Goal: Task Accomplishment & Management: Manage account settings

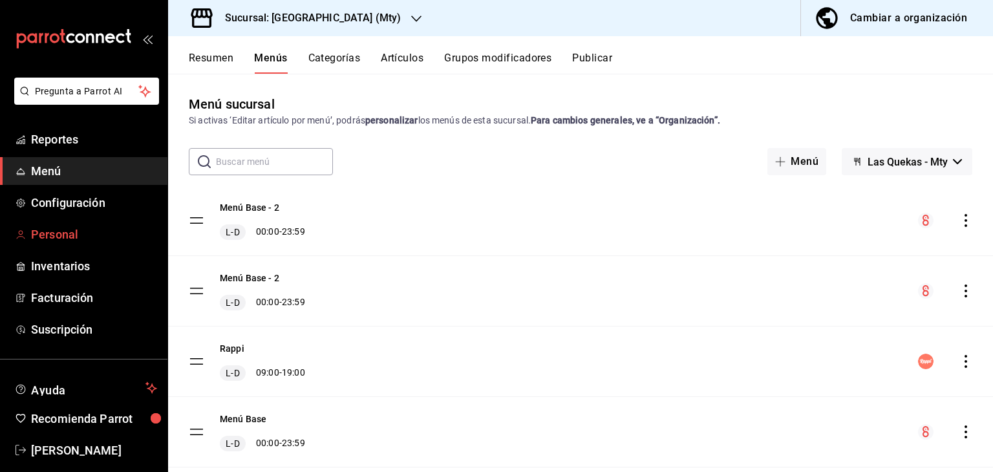
click at [84, 234] on span "Personal" at bounding box center [94, 234] width 126 height 17
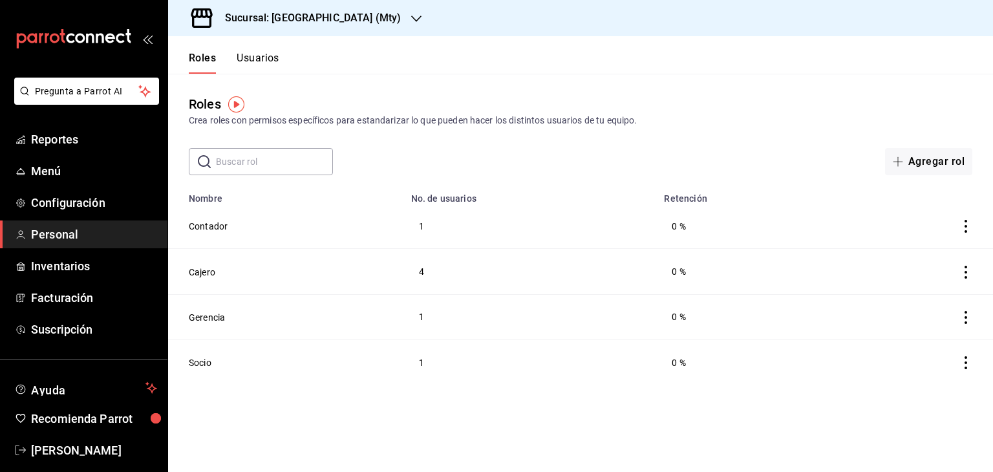
click at [265, 60] on button "Usuarios" at bounding box center [258, 63] width 43 height 22
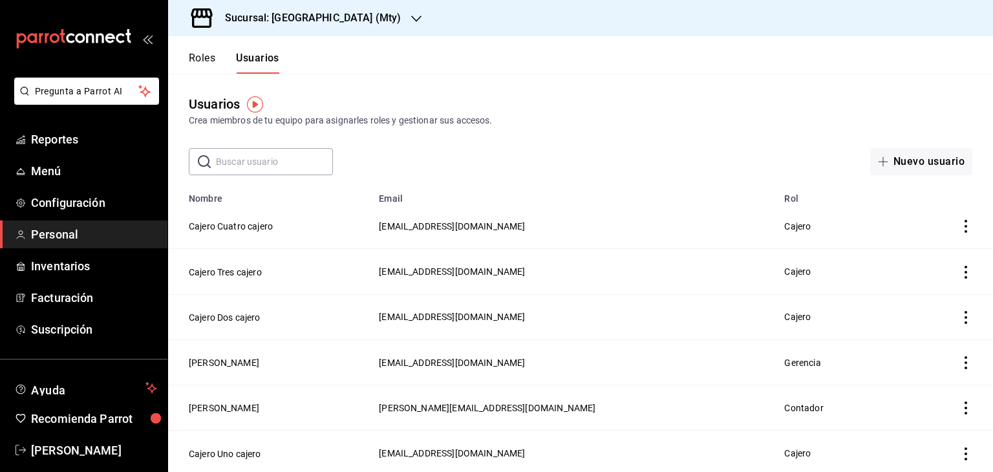
click at [411, 19] on icon "button" at bounding box center [416, 19] width 10 height 6
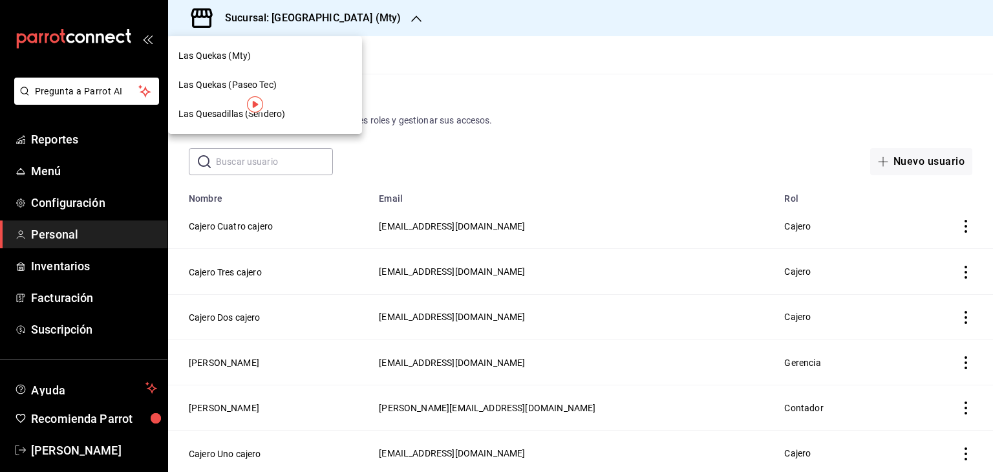
click at [215, 116] on span "Las Quesadillas (Sendero)" at bounding box center [231, 114] width 107 height 14
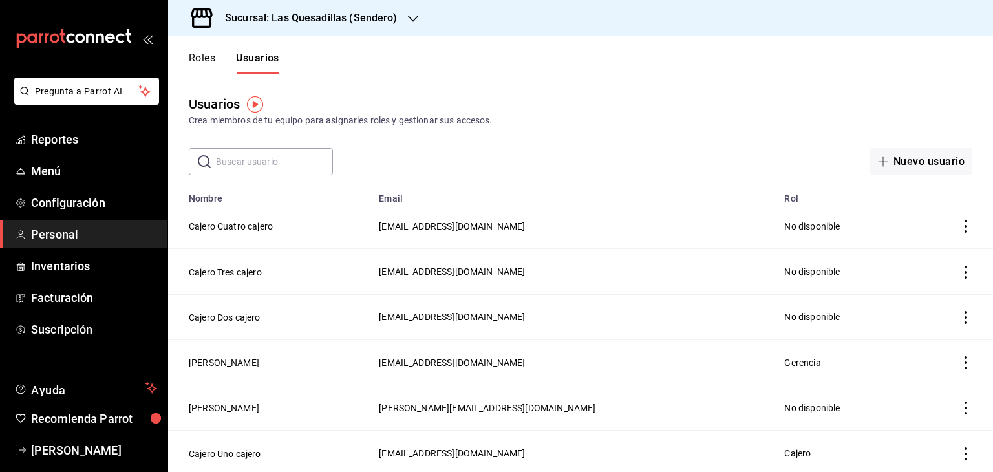
click at [191, 60] on button "Roles" at bounding box center [202, 63] width 27 height 22
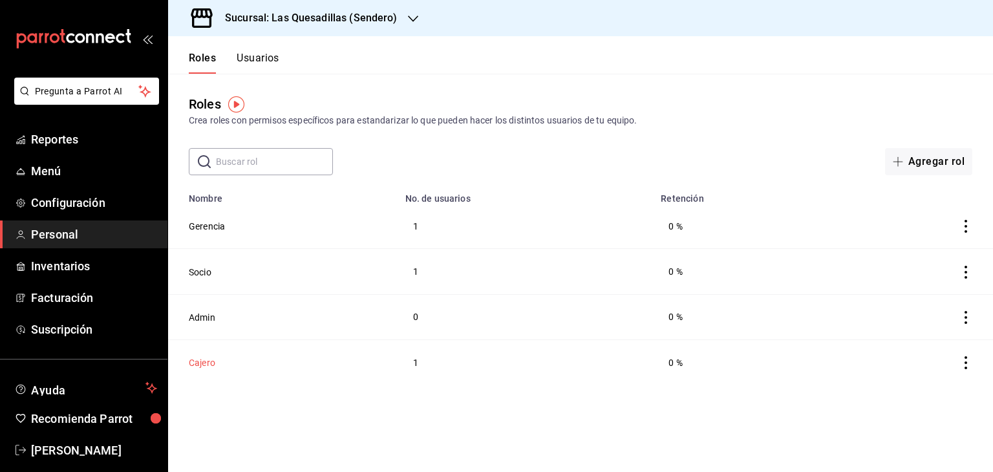
click at [202, 362] on button "Cajero" at bounding box center [202, 362] width 27 height 13
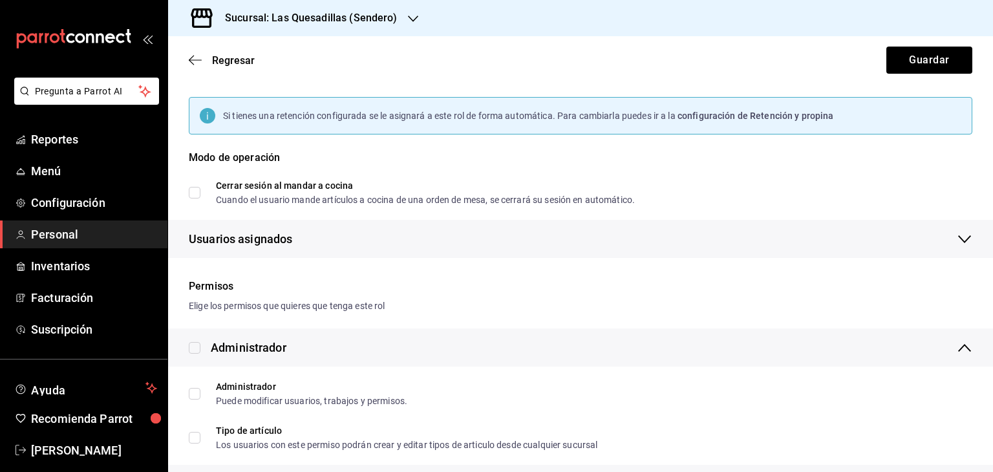
scroll to position [129, 0]
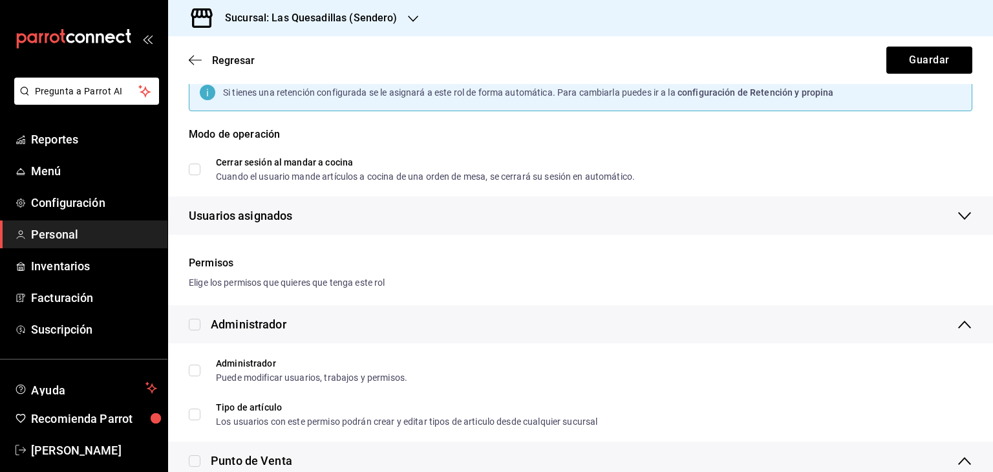
click at [957, 217] on icon "button" at bounding box center [965, 216] width 16 height 16
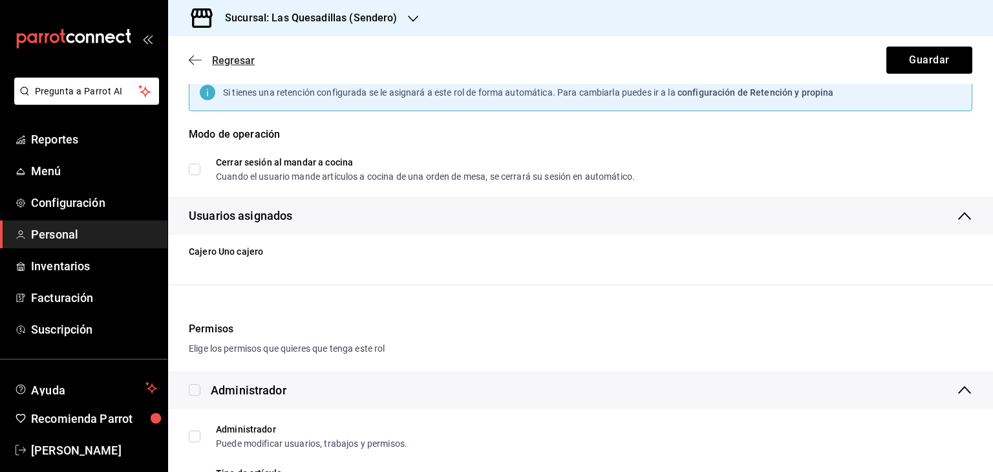
click at [197, 62] on icon "button" at bounding box center [195, 60] width 13 height 12
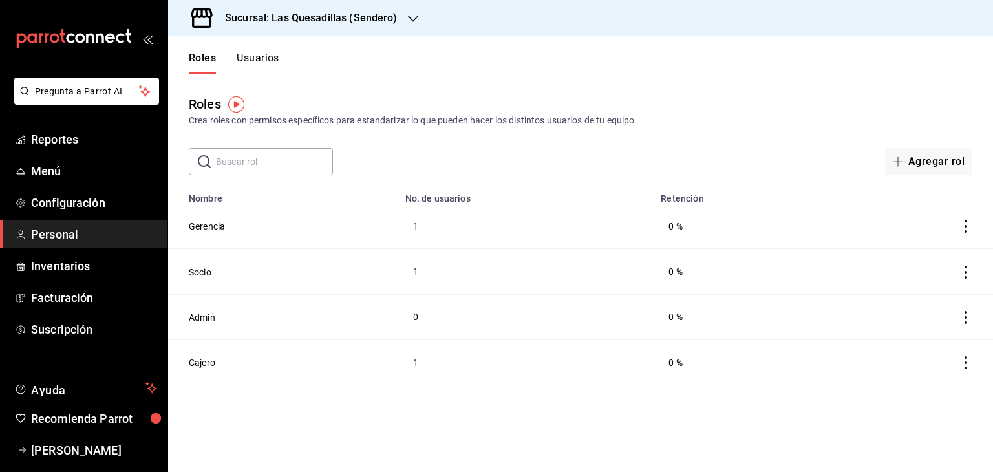
click at [272, 63] on button "Usuarios" at bounding box center [258, 63] width 43 height 22
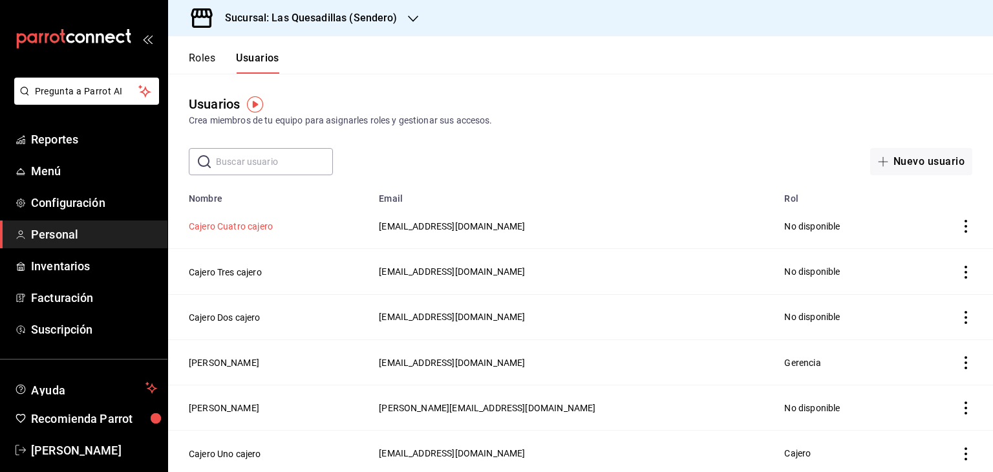
click at [243, 230] on button "Cajero Cuatro cajero" at bounding box center [231, 226] width 84 height 13
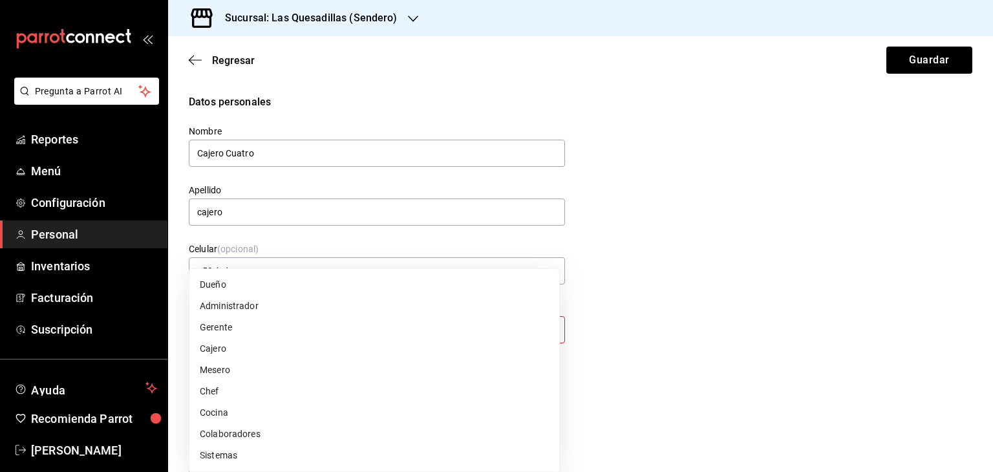
click at [378, 330] on body "Pregunta a Parrot AI Reportes Menú Configuración Personal Inventarios Facturaci…" at bounding box center [496, 236] width 993 height 472
click at [228, 355] on li "Cajero" at bounding box center [374, 348] width 370 height 21
type input "CASHIER"
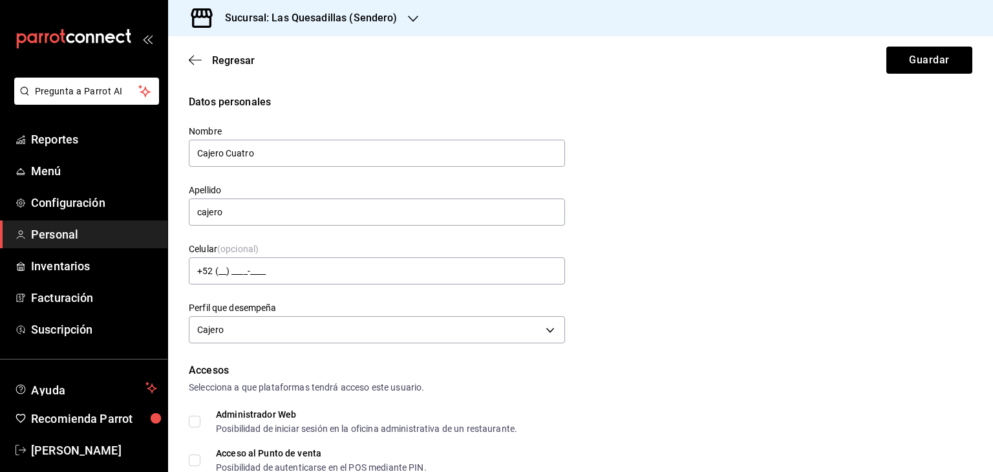
click at [654, 303] on div "Datos personales Nombre Cajero Cuatro Apellido cajero Celular (opcional) +52 (_…" at bounding box center [581, 220] width 784 height 253
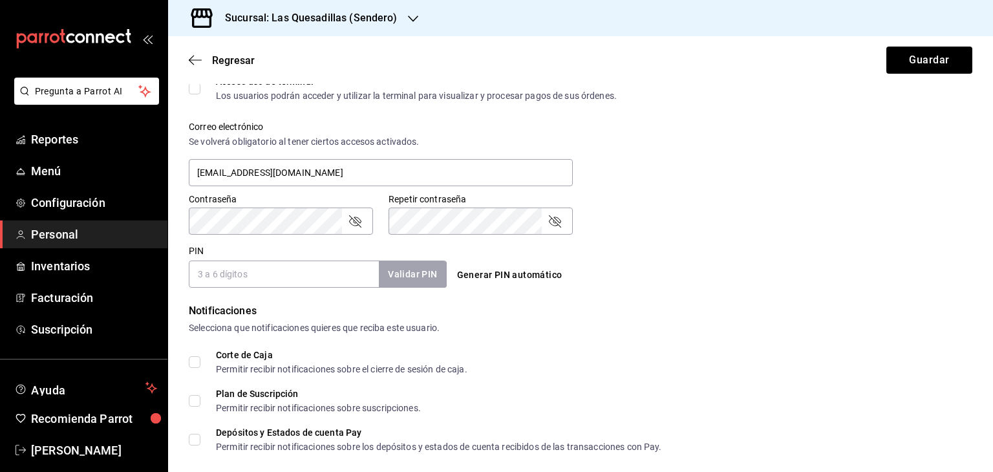
scroll to position [453, 0]
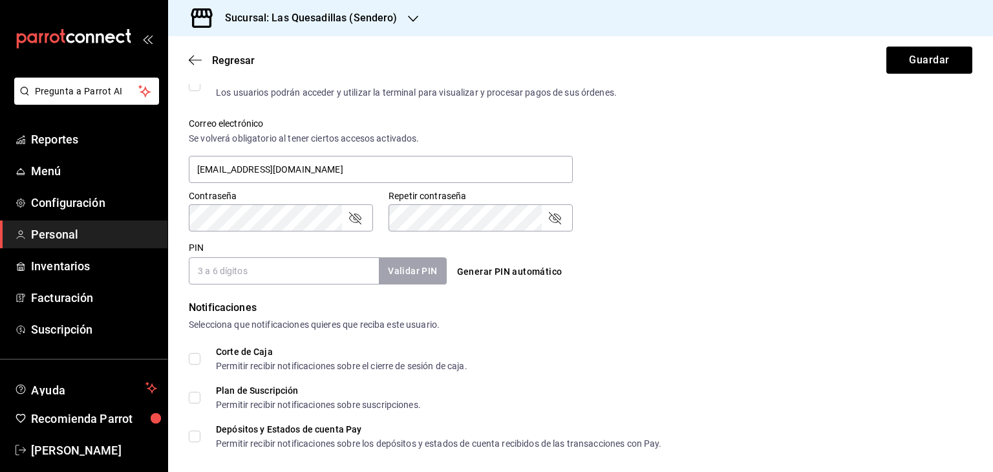
click at [261, 273] on input "PIN" at bounding box center [284, 270] width 190 height 27
click at [274, 273] on input "PIN" at bounding box center [284, 270] width 190 height 27
type input "54321"
click at [415, 265] on button "Validar PIN" at bounding box center [412, 271] width 69 height 28
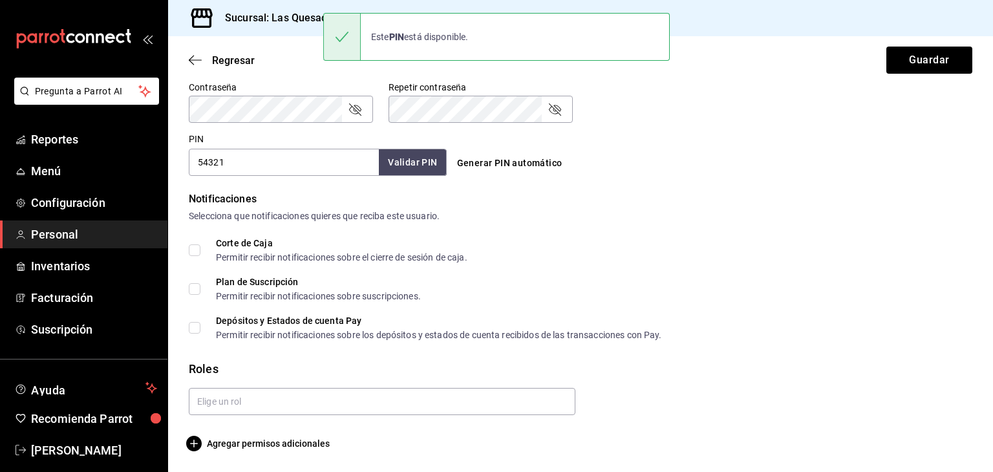
scroll to position [561, 0]
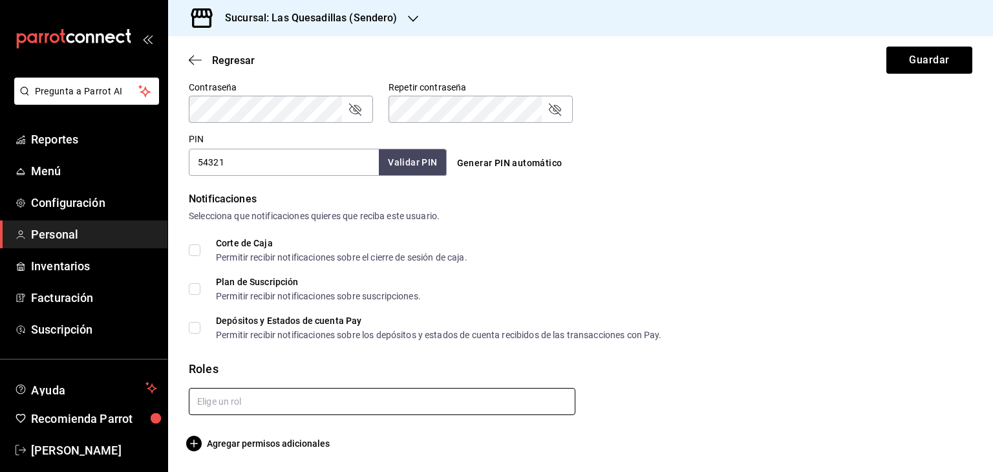
click at [277, 402] on input "text" at bounding box center [382, 401] width 387 height 27
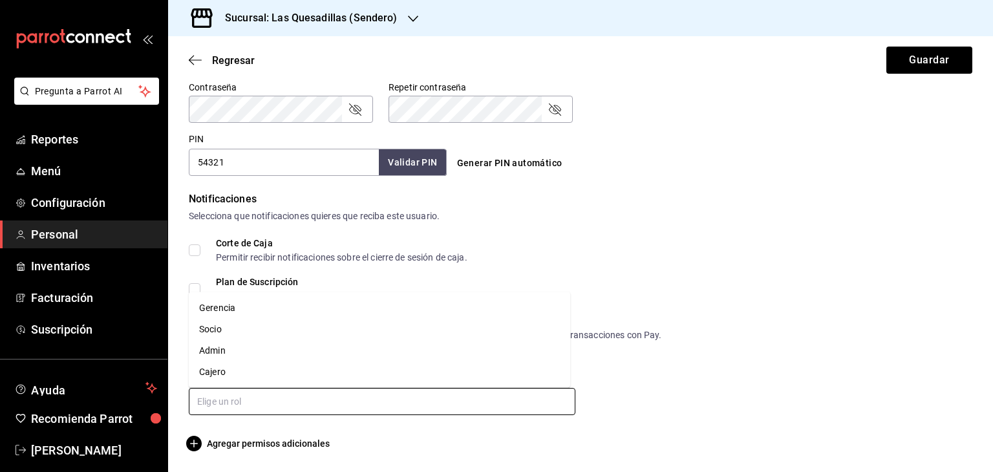
click at [222, 366] on li "Cajero" at bounding box center [380, 372] width 382 height 21
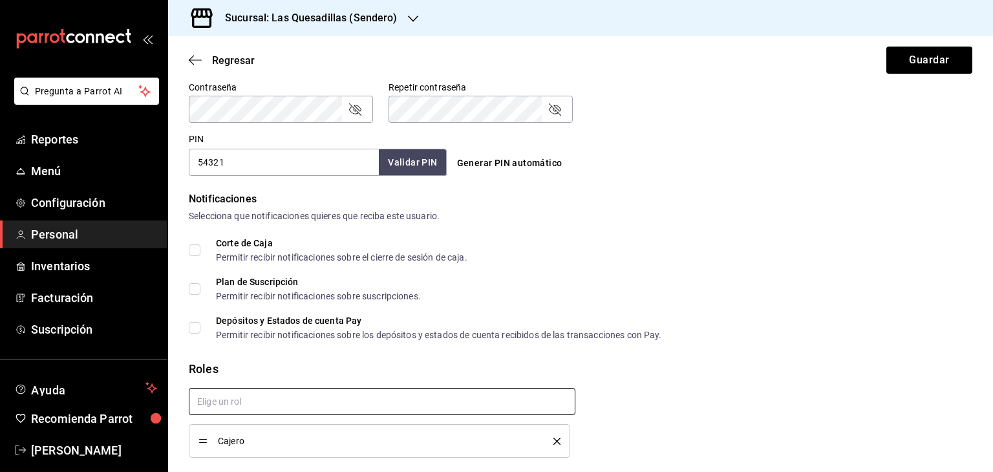
checkbox input "true"
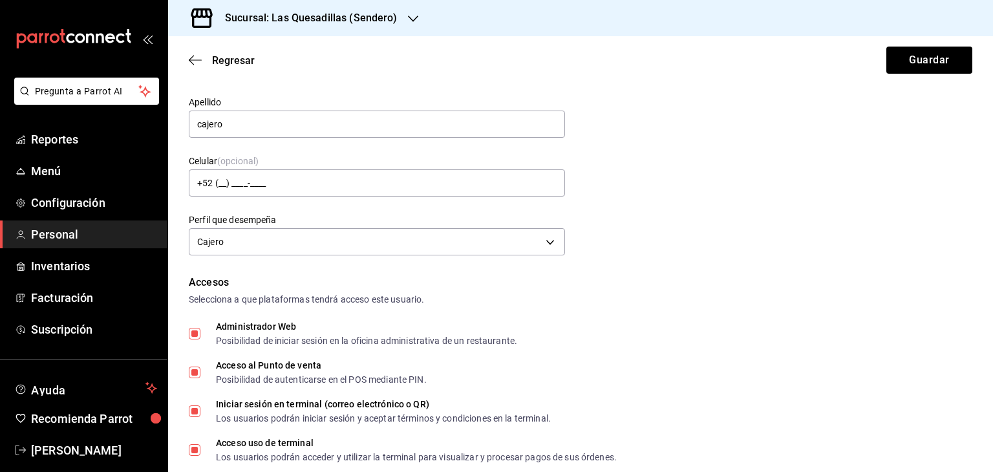
scroll to position [87, 0]
click at [931, 70] on button "Guardar" at bounding box center [930, 60] width 86 height 27
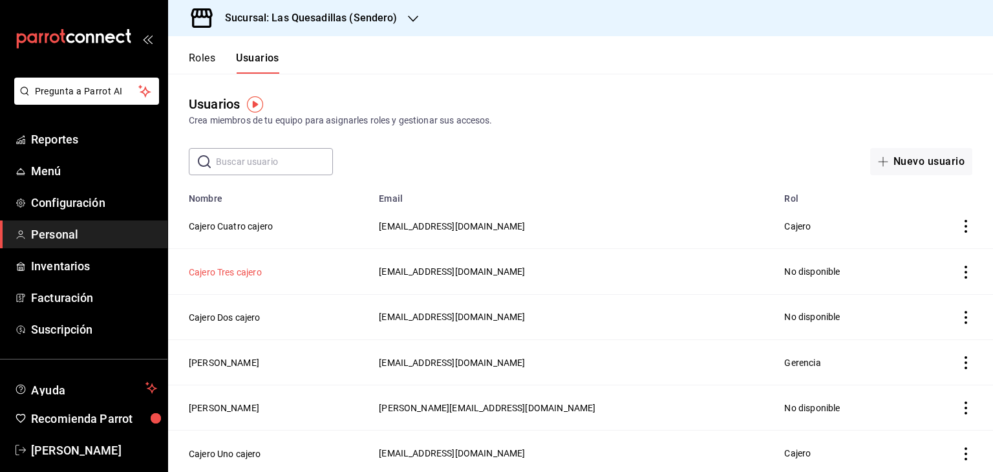
click at [222, 268] on button "Cajero Tres cajero" at bounding box center [225, 272] width 73 height 13
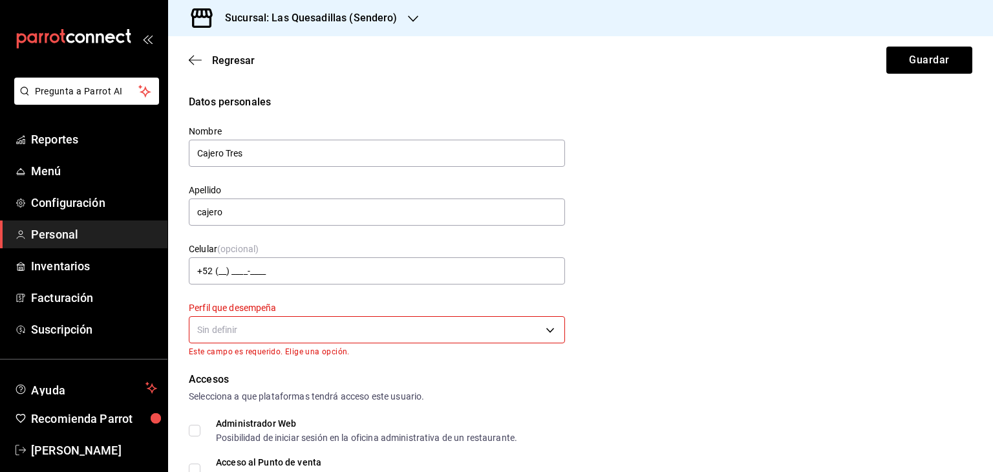
click at [286, 325] on body "Pregunta a Parrot AI Reportes Menú Configuración Personal Inventarios Facturaci…" at bounding box center [496, 236] width 993 height 472
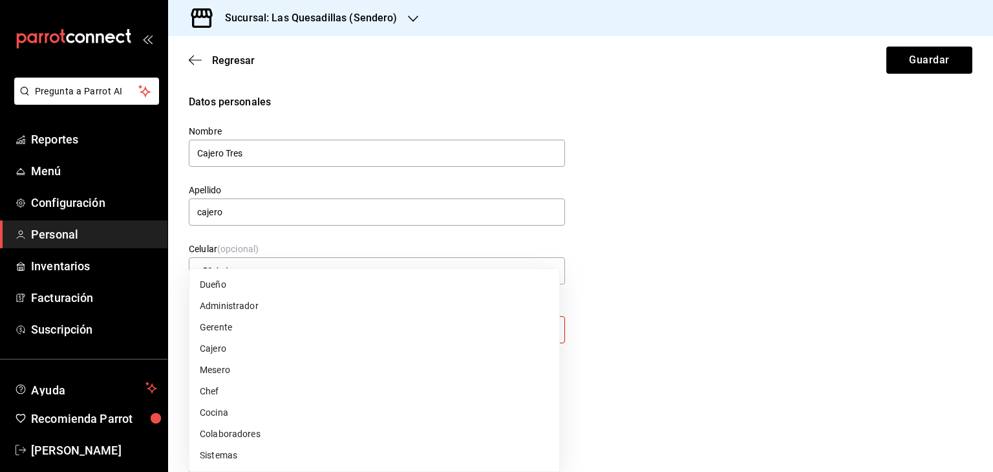
click at [219, 349] on li "Cajero" at bounding box center [374, 348] width 370 height 21
type input "CASHIER"
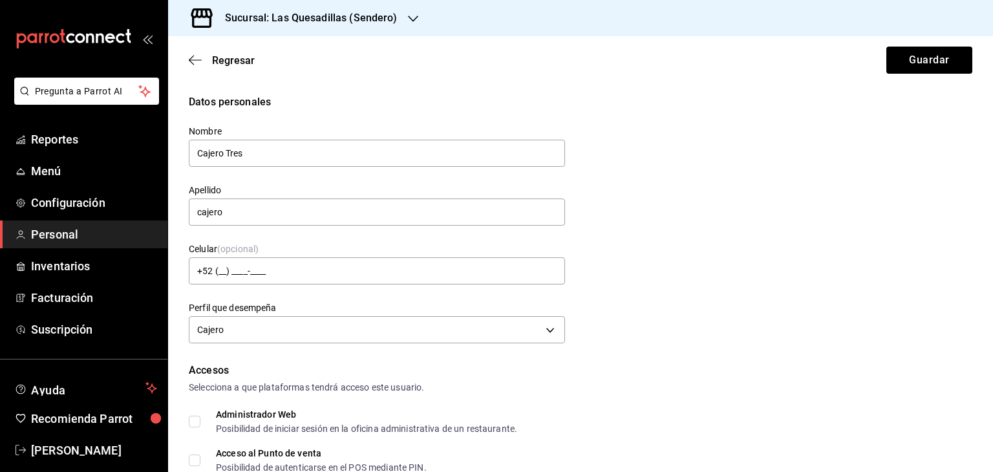
click at [642, 303] on div "Datos personales Nombre Cajero Tres Apellido cajero Celular (opcional) +52 (__)…" at bounding box center [581, 220] width 784 height 253
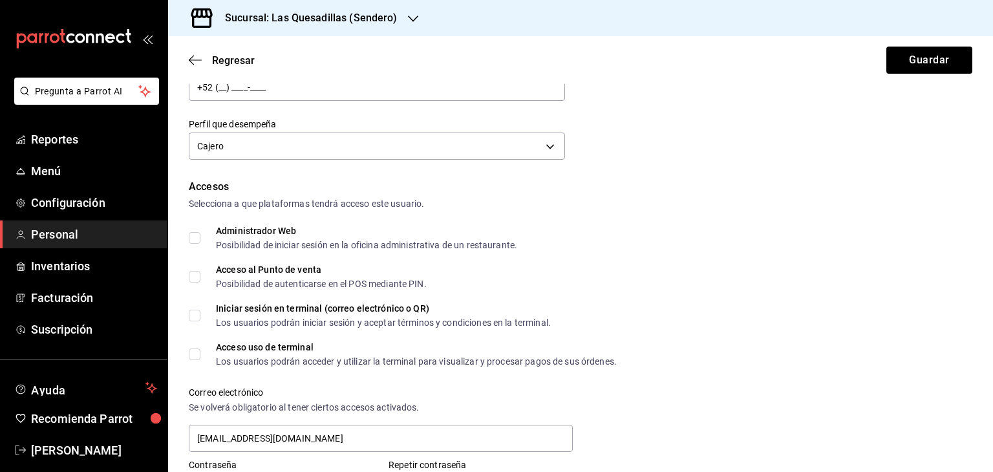
scroll to position [194, 0]
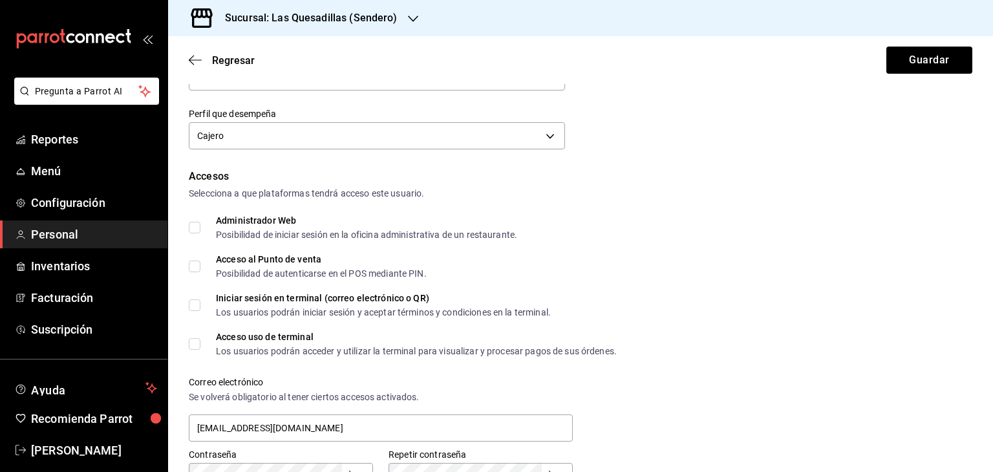
click at [193, 226] on input "Administrador Web Posibilidad de iniciar sesión en la oficina administrativa de…" at bounding box center [195, 228] width 12 height 12
checkbox input "true"
click at [194, 271] on input "Acceso al Punto de venta Posibilidad de autenticarse en el POS mediante PIN." at bounding box center [195, 267] width 12 height 12
checkbox input "true"
click at [197, 303] on input "Iniciar sesión en terminal (correo electrónico o QR) Los usuarios podrán inicia…" at bounding box center [195, 305] width 12 height 12
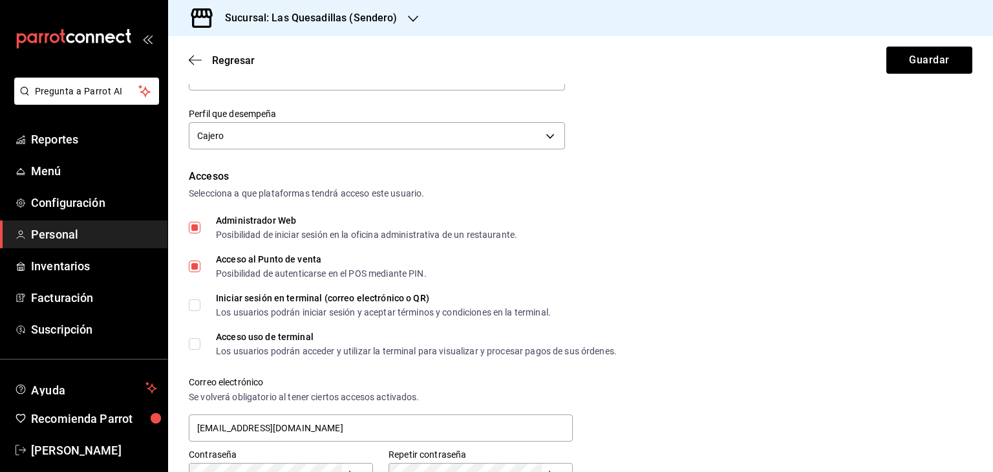
checkbox input "true"
click at [197, 341] on input "Acceso uso de terminal Los usuarios podrán acceder y utilizar la terminal para …" at bounding box center [195, 344] width 12 height 12
checkbox input "true"
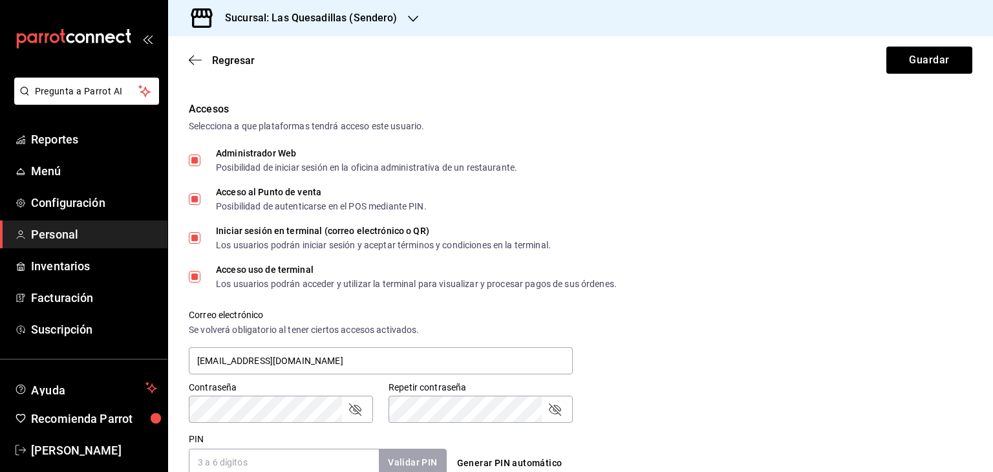
scroll to position [323, 0]
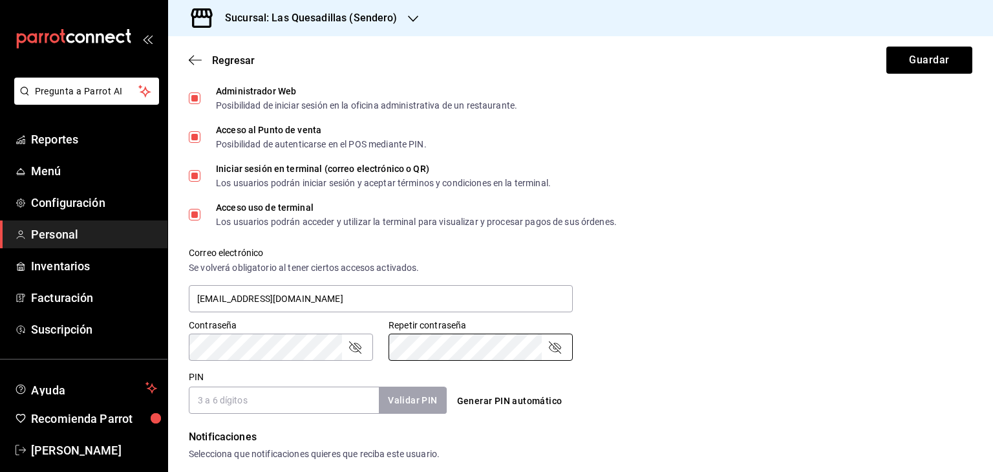
click at [271, 395] on input "PIN" at bounding box center [284, 400] width 190 height 27
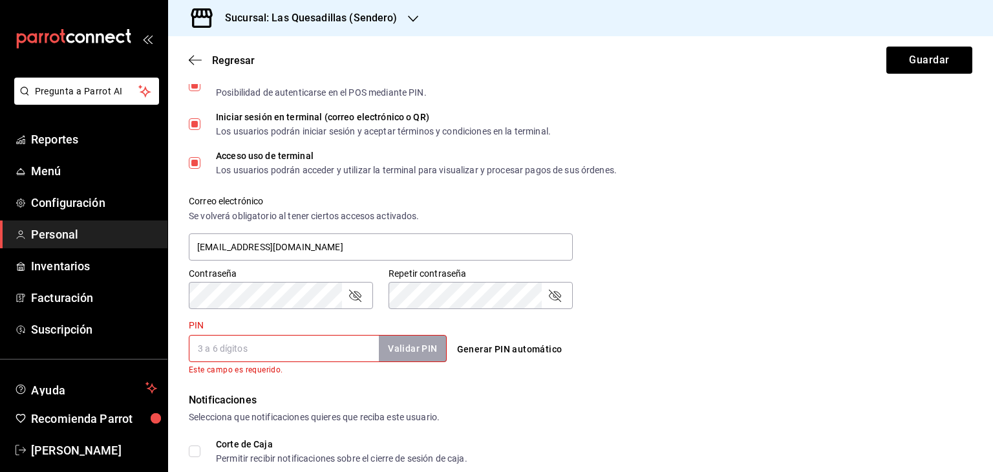
scroll to position [388, 0]
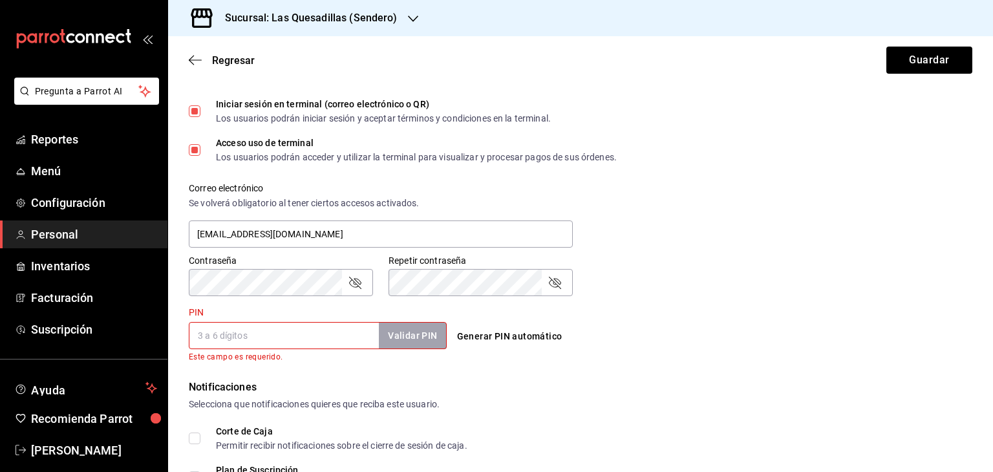
click at [289, 336] on input "PIN" at bounding box center [284, 335] width 190 height 27
type input "4321"
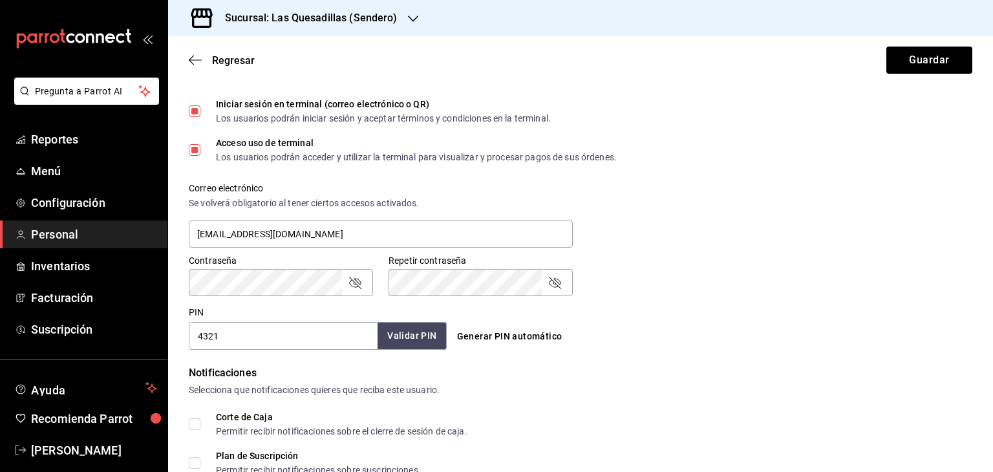
click at [420, 344] on button "Validar PIN" at bounding box center [412, 336] width 69 height 28
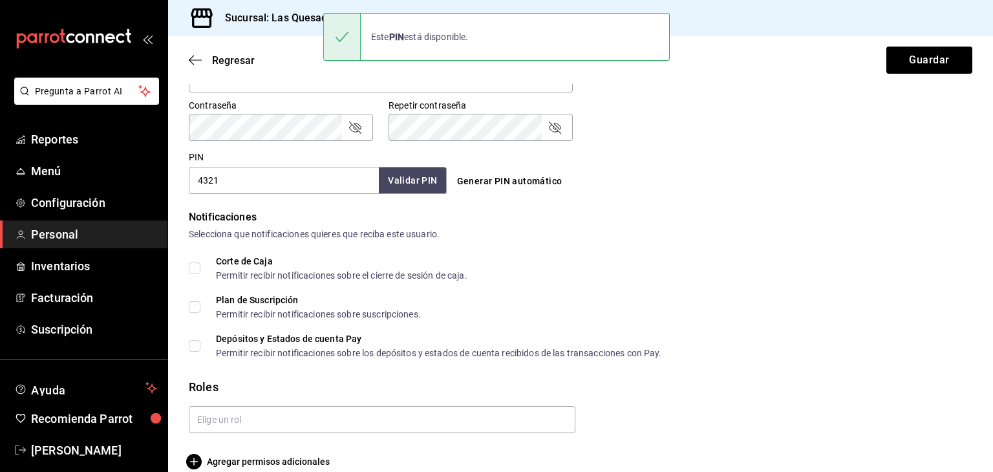
scroll to position [561, 0]
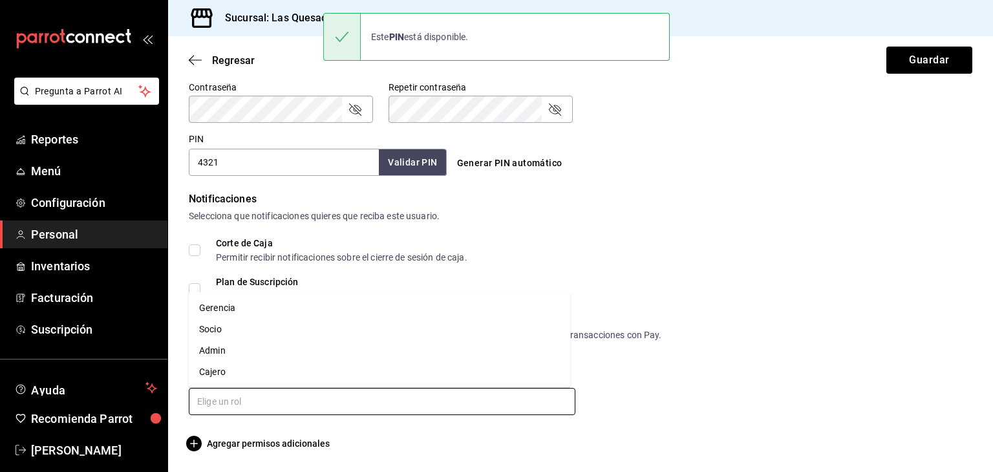
click at [292, 404] on input "text" at bounding box center [382, 401] width 387 height 27
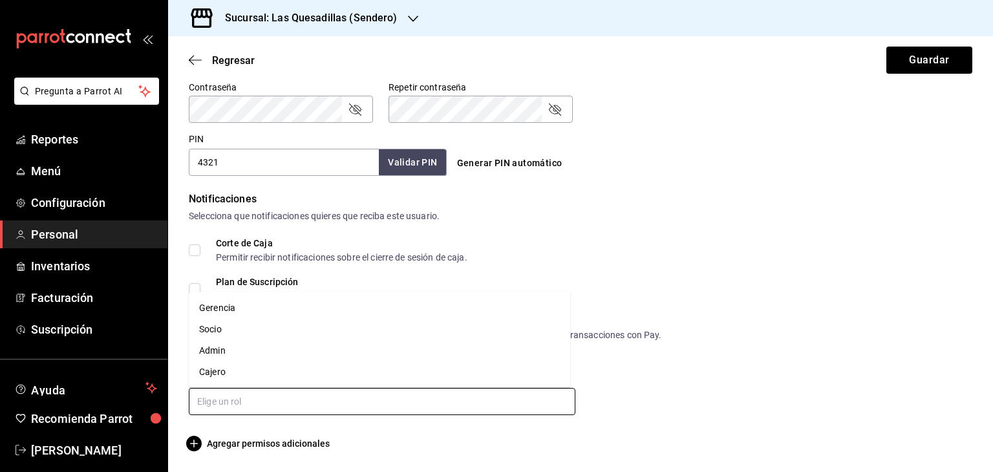
click at [220, 370] on li "Cajero" at bounding box center [380, 372] width 382 height 21
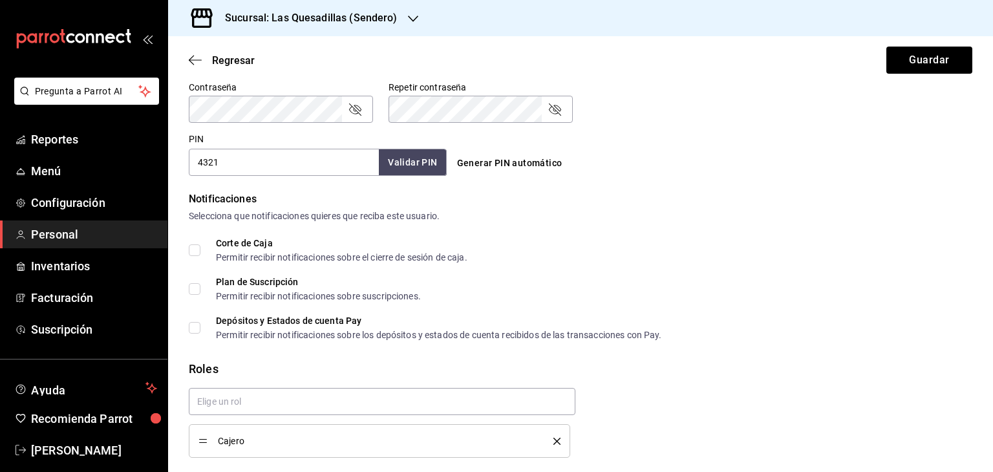
click at [719, 297] on div "Plan de Suscripción Permitir recibir notificaciones sobre suscripciones." at bounding box center [581, 288] width 784 height 23
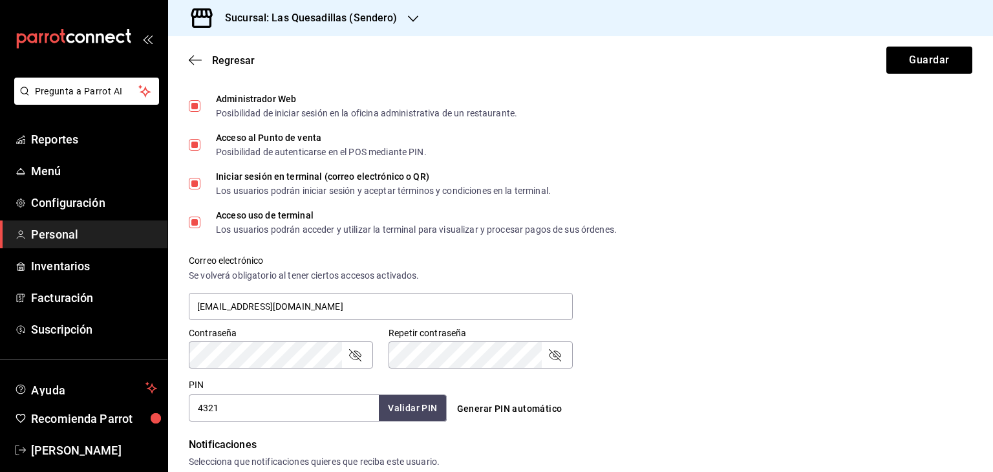
scroll to position [281, 0]
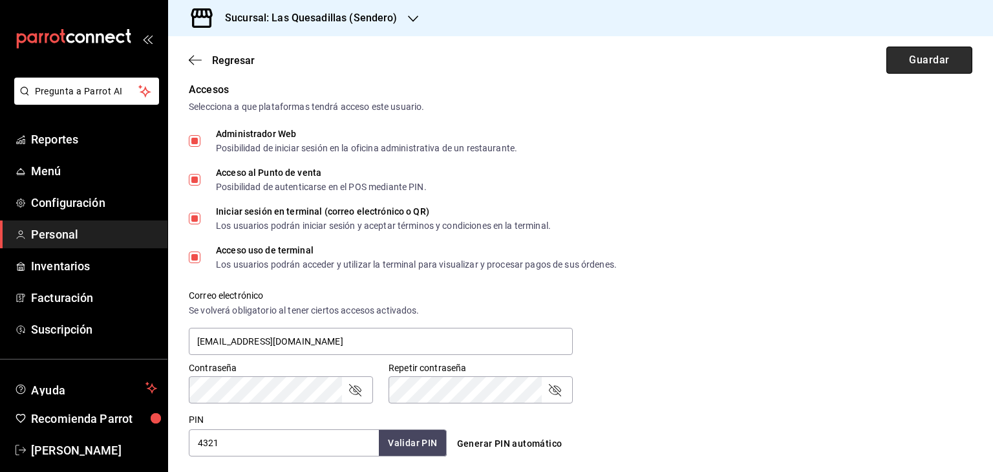
click at [931, 69] on button "Guardar" at bounding box center [930, 60] width 86 height 27
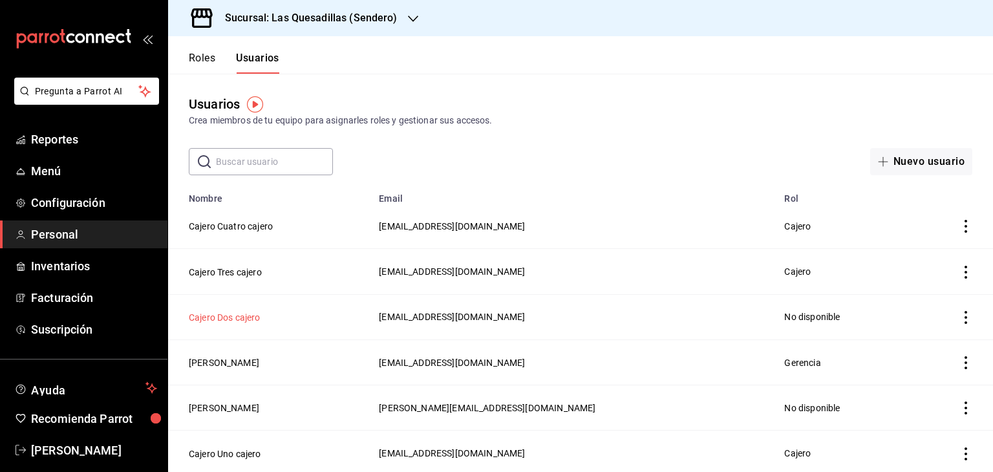
click at [230, 321] on button "Cajero Dos cajero" at bounding box center [225, 317] width 72 height 13
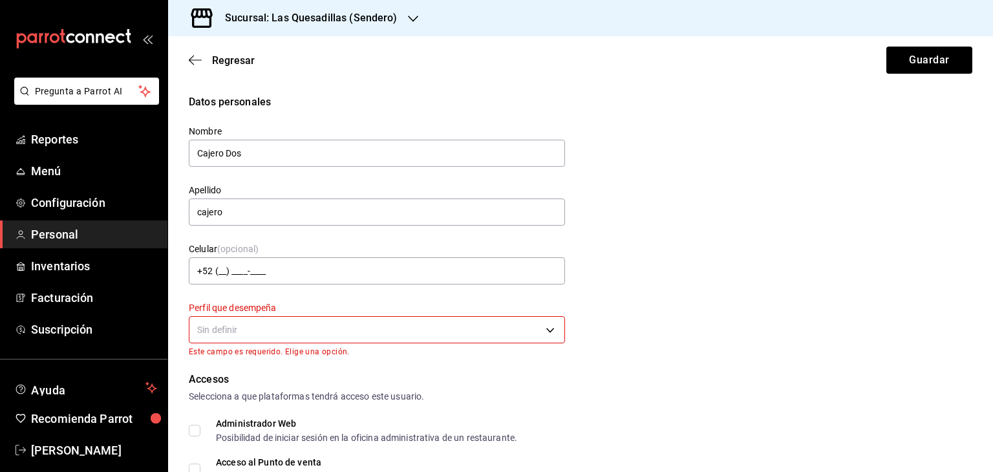
click at [261, 324] on body "Pregunta a Parrot AI Reportes Menú Configuración Personal Inventarios Facturaci…" at bounding box center [496, 236] width 993 height 472
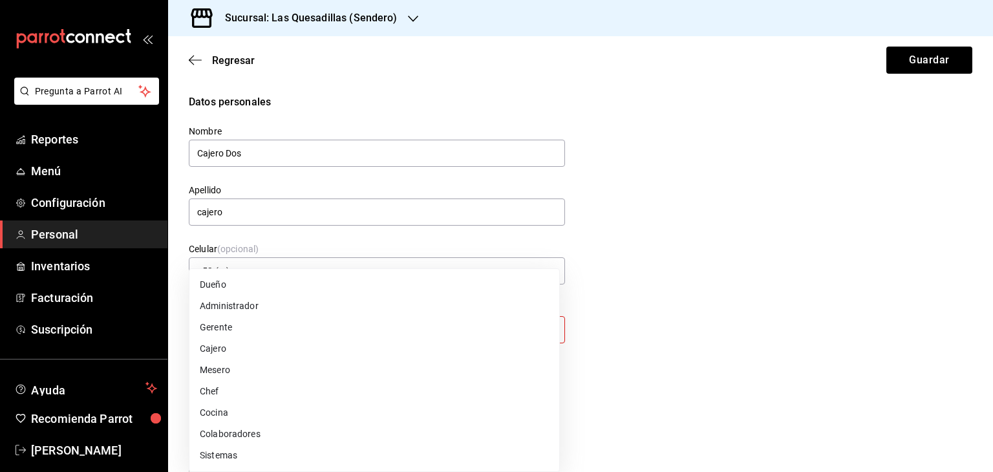
click at [215, 352] on li "Cajero" at bounding box center [374, 348] width 370 height 21
type input "CASHIER"
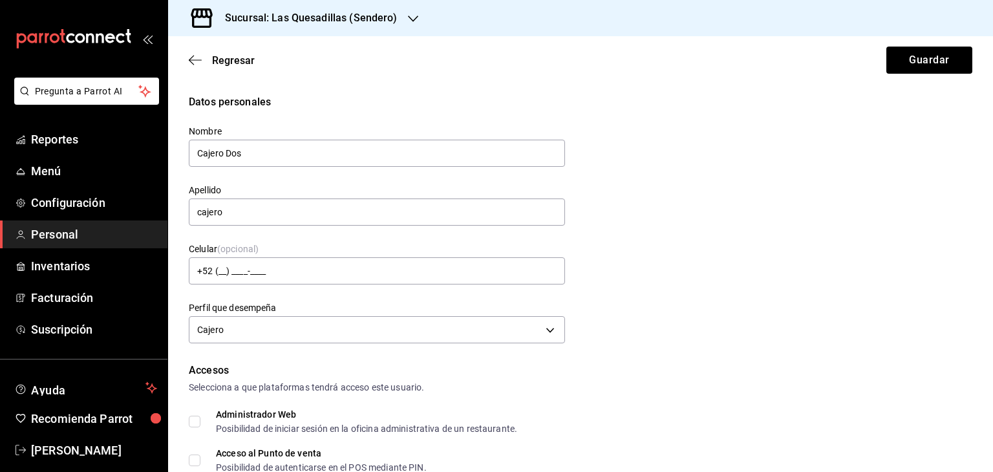
click at [713, 301] on div "Datos personales Nombre Cajero Dos Apellido cajero Celular (opcional) +52 (__) …" at bounding box center [581, 220] width 784 height 253
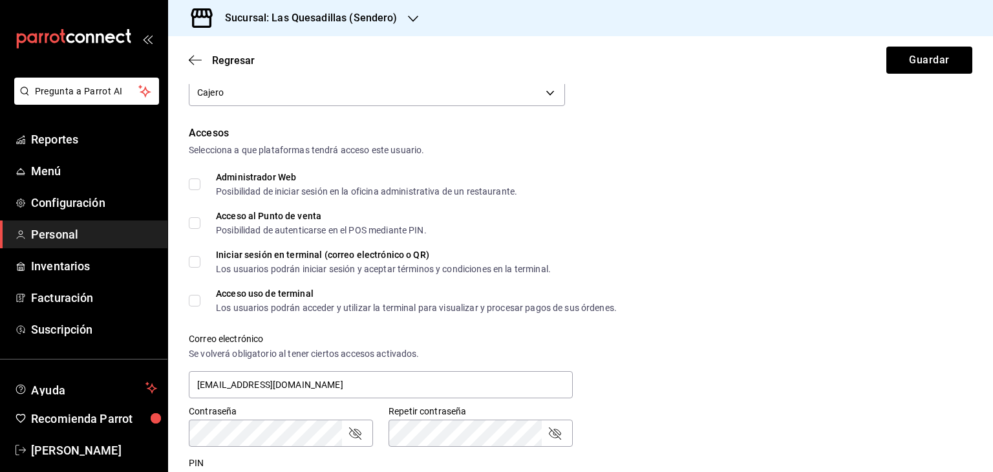
scroll to position [259, 0]
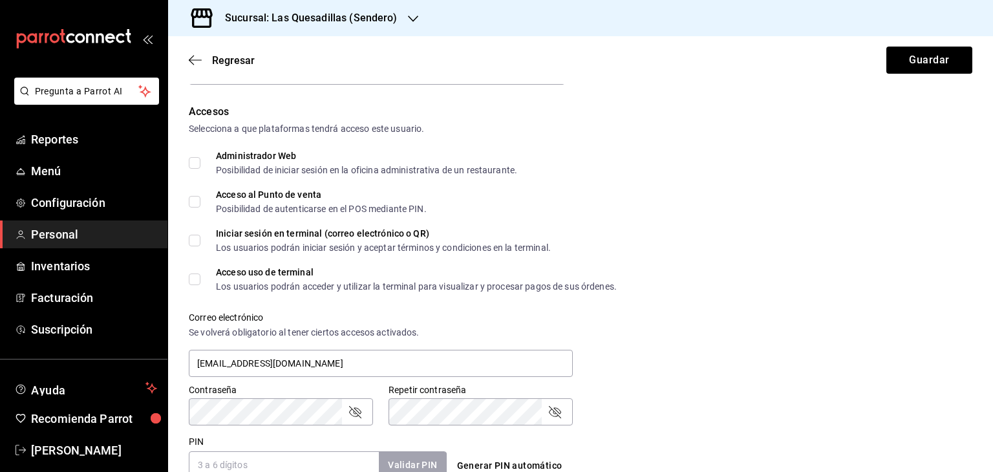
click at [197, 160] on input "Administrador Web Posibilidad de iniciar sesión en la oficina administrativa de…" at bounding box center [195, 163] width 12 height 12
checkbox input "true"
click at [193, 204] on input "Acceso al Punto de venta Posibilidad de autenticarse en el POS mediante PIN." at bounding box center [195, 202] width 12 height 12
checkbox input "true"
click at [192, 239] on input "Iniciar sesión en terminal (correo electrónico o QR) Los usuarios podrán inicia…" at bounding box center [195, 241] width 12 height 12
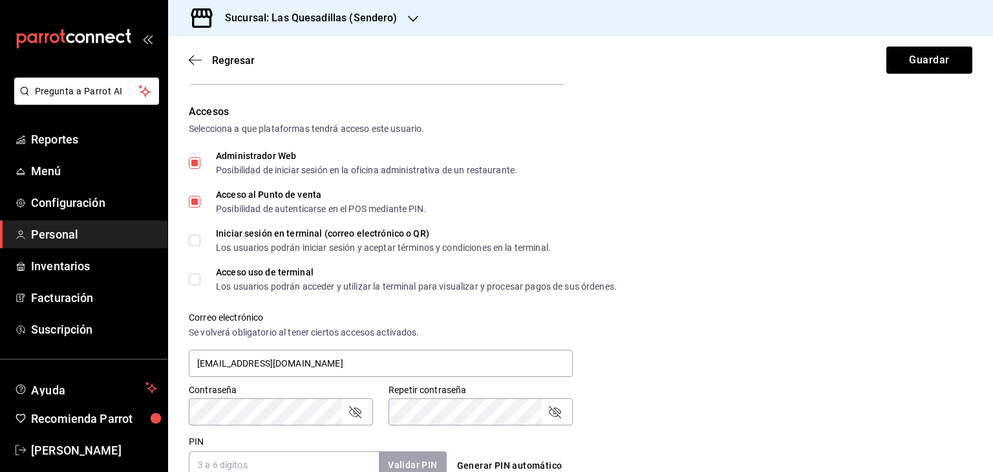
checkbox input "true"
click at [195, 277] on input "Acceso uso de terminal Los usuarios podrán acceder y utilizar la terminal para …" at bounding box center [195, 280] width 12 height 12
checkbox input "true"
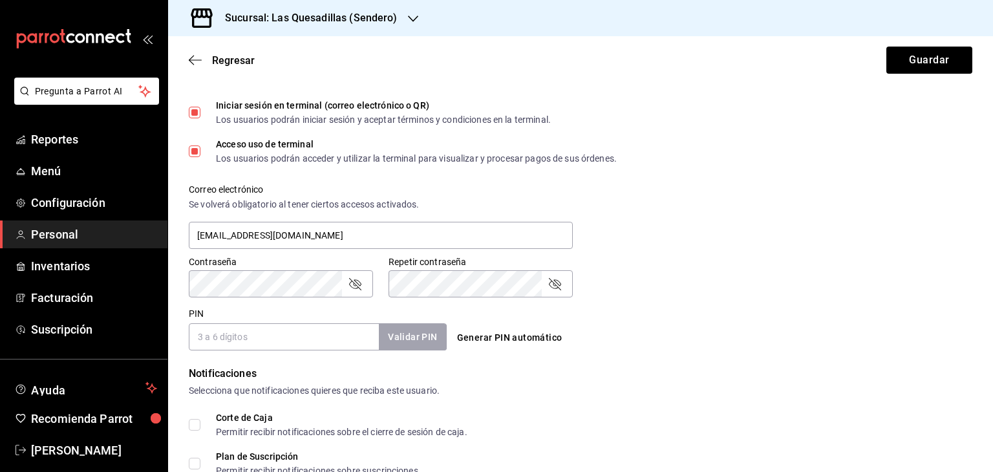
scroll to position [388, 0]
click at [697, 272] on div "Contraseña Contraseña Repetir contraseña Repetir contraseña" at bounding box center [572, 267] width 799 height 57
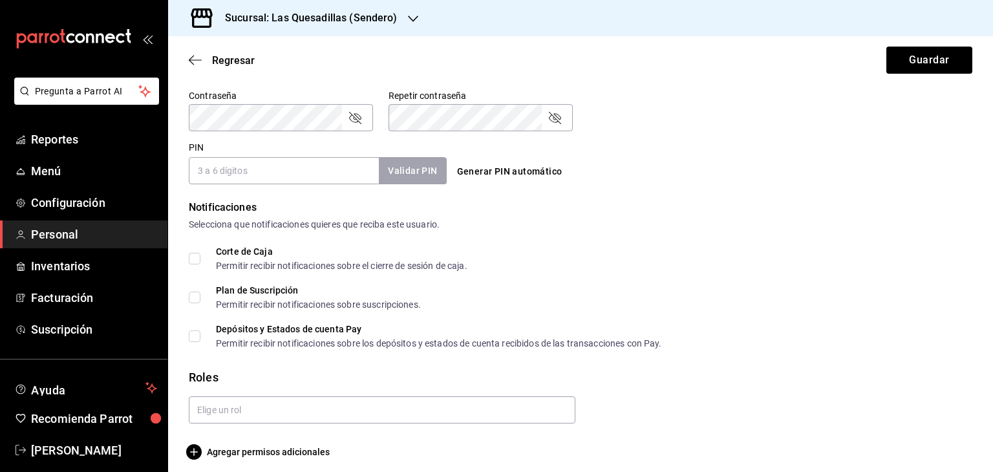
scroll to position [561, 0]
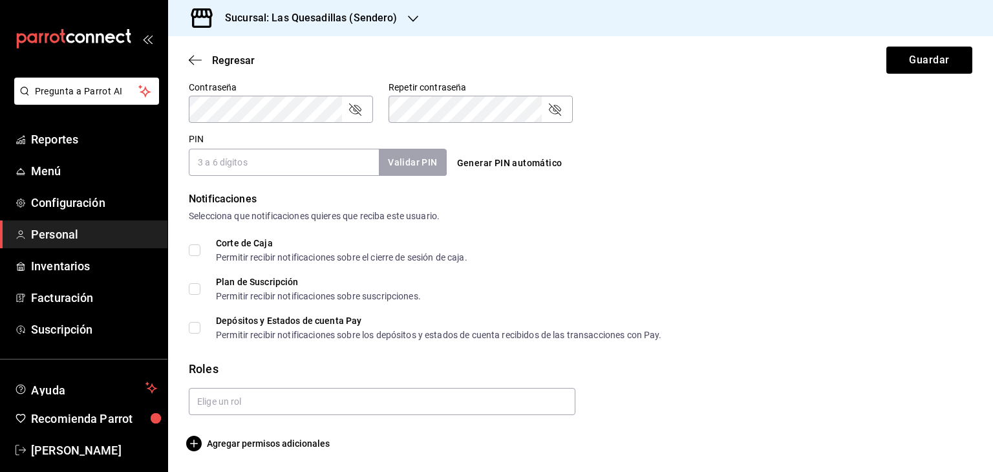
click at [248, 169] on input "PIN" at bounding box center [284, 162] width 190 height 27
type input "12345"
click at [799, 195] on div "Notificaciones" at bounding box center [581, 199] width 784 height 16
click at [409, 167] on button "Validar PIN" at bounding box center [412, 163] width 69 height 28
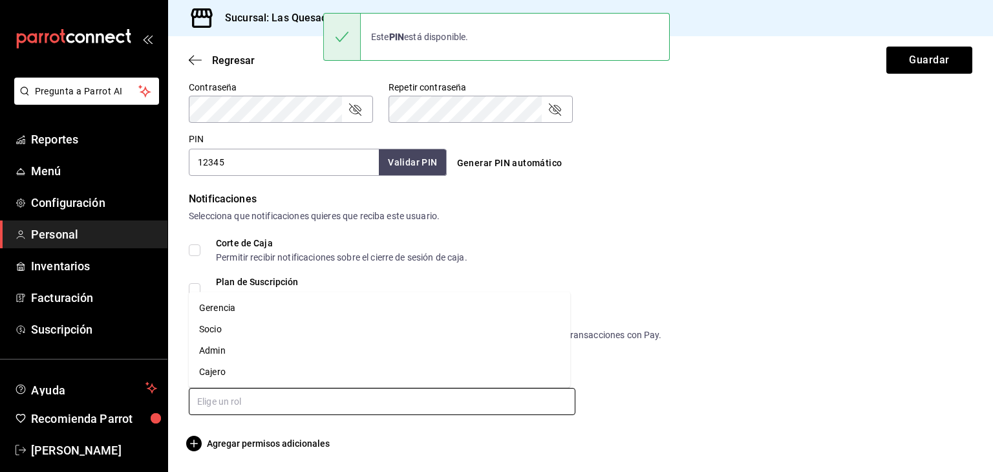
click at [318, 404] on input "text" at bounding box center [382, 401] width 387 height 27
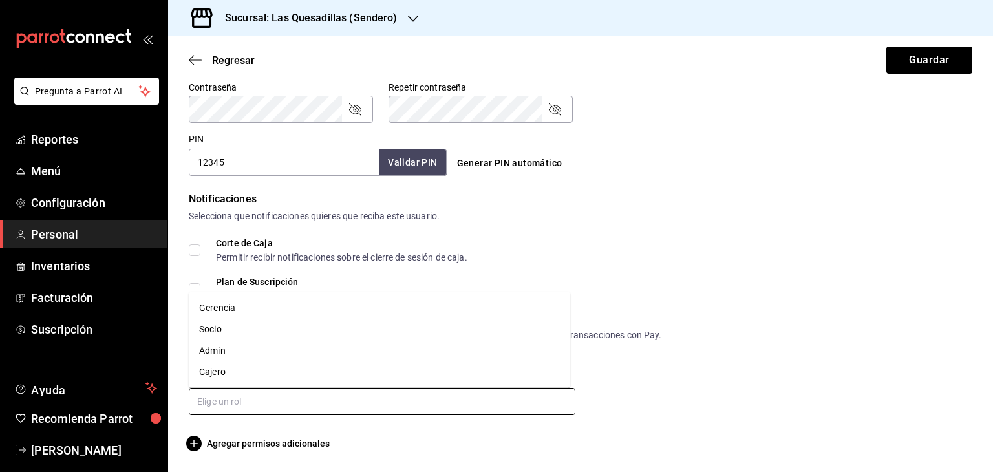
click at [226, 373] on li "Cajero" at bounding box center [380, 372] width 382 height 21
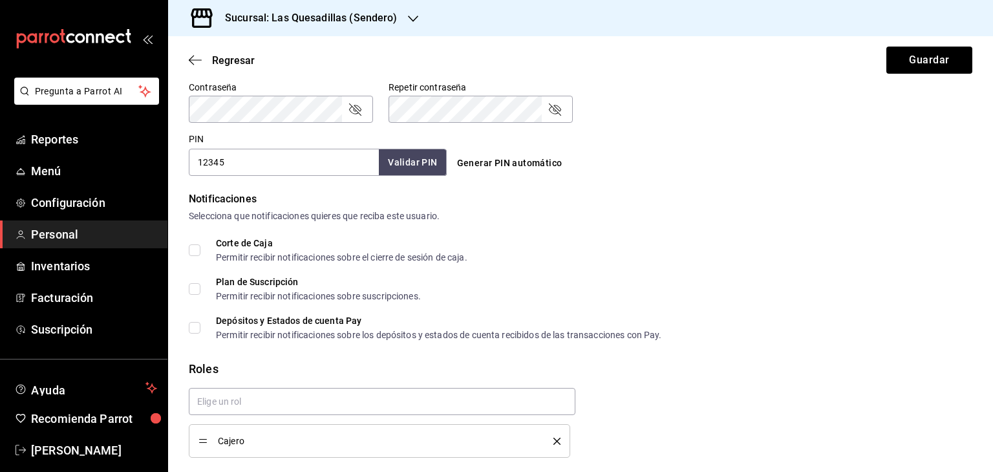
click at [691, 337] on div "Depósitos y Estados de cuenta Pay Permitir recibir notificaciones sobre los dep…" at bounding box center [581, 327] width 784 height 23
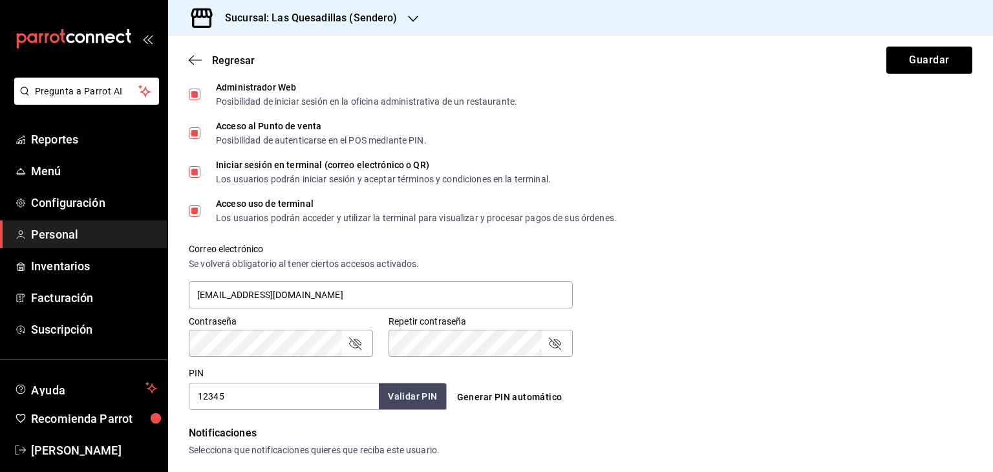
scroll to position [281, 0]
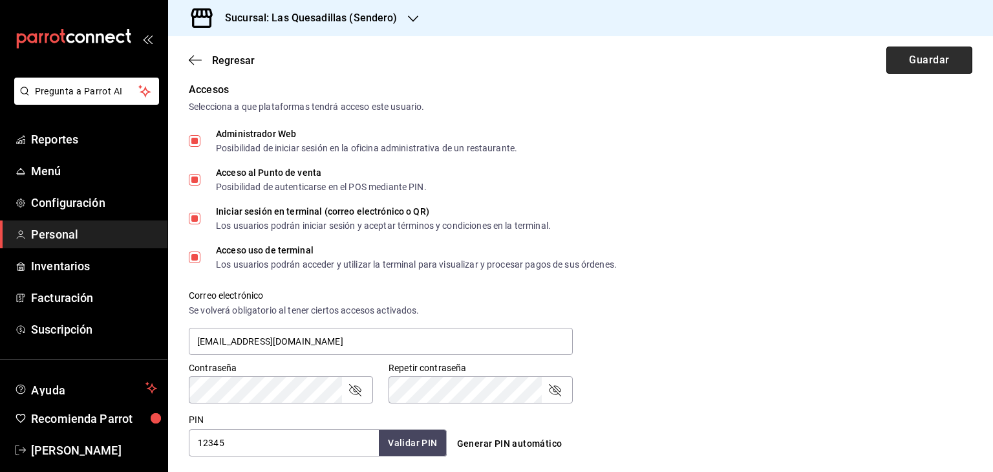
click at [953, 63] on button "Guardar" at bounding box center [930, 60] width 86 height 27
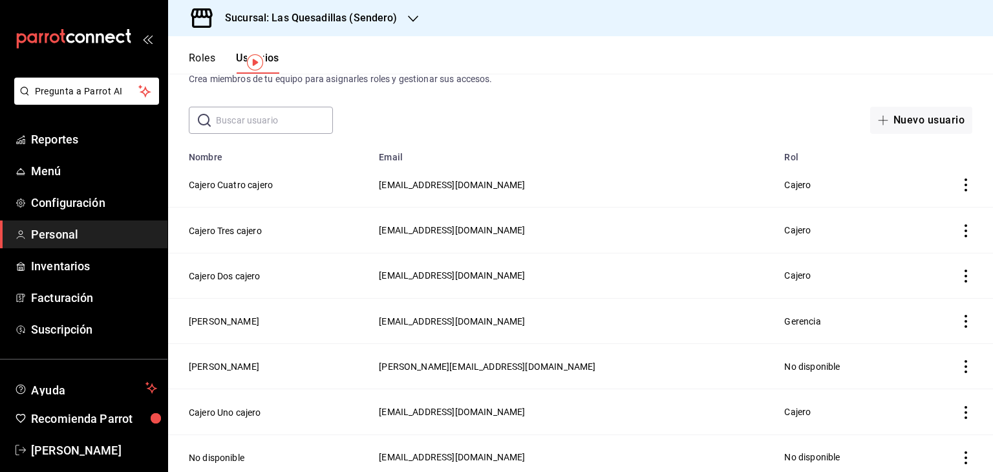
scroll to position [65, 0]
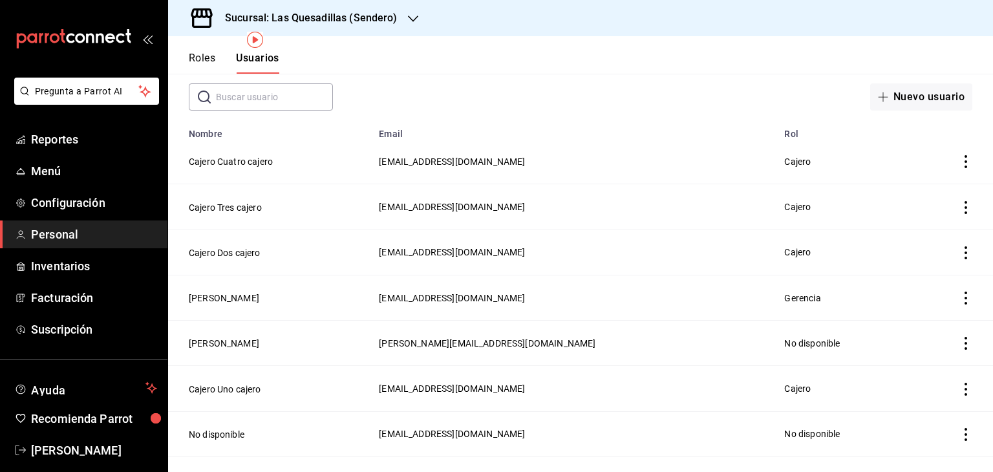
click at [408, 17] on icon "button" at bounding box center [413, 19] width 10 height 6
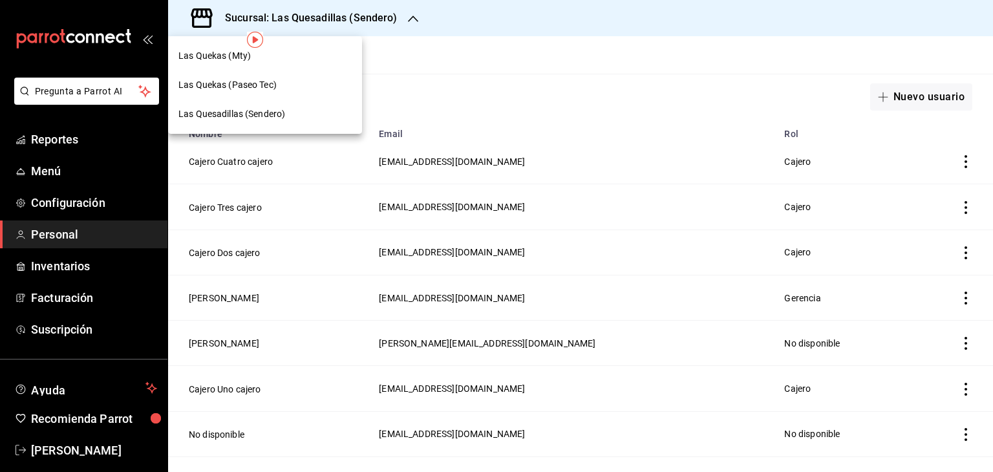
click at [244, 85] on span "Las Quekas (Paseo Tec)" at bounding box center [227, 85] width 98 height 14
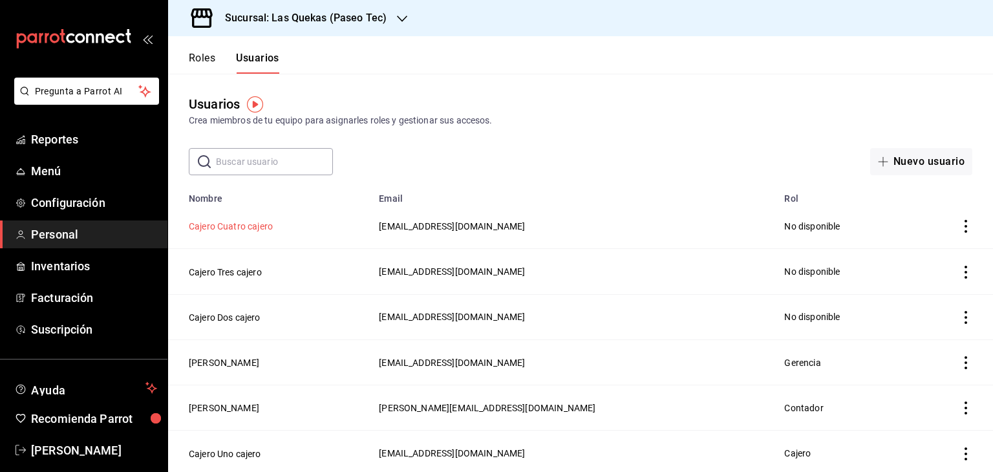
click at [253, 230] on button "Cajero Cuatro cajero" at bounding box center [231, 226] width 84 height 13
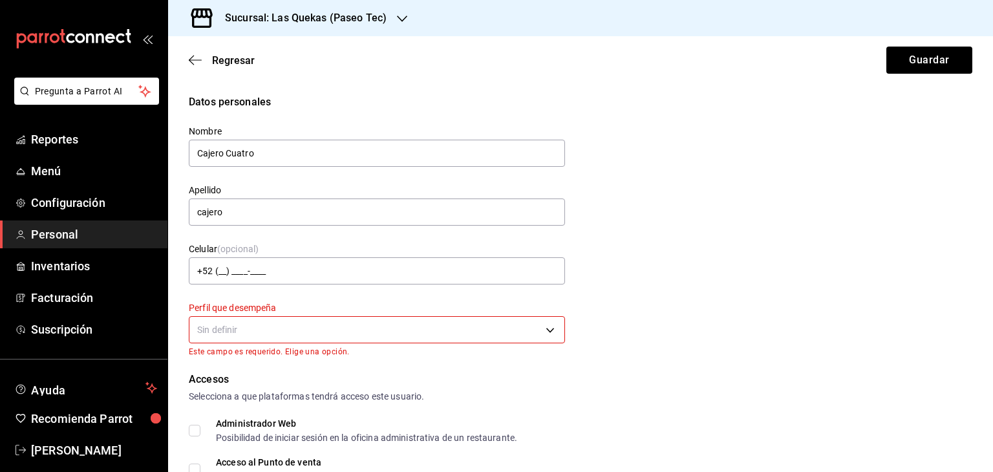
click at [264, 336] on body "Pregunta a Parrot AI Reportes Menú Configuración Personal Inventarios Facturaci…" at bounding box center [496, 236] width 993 height 472
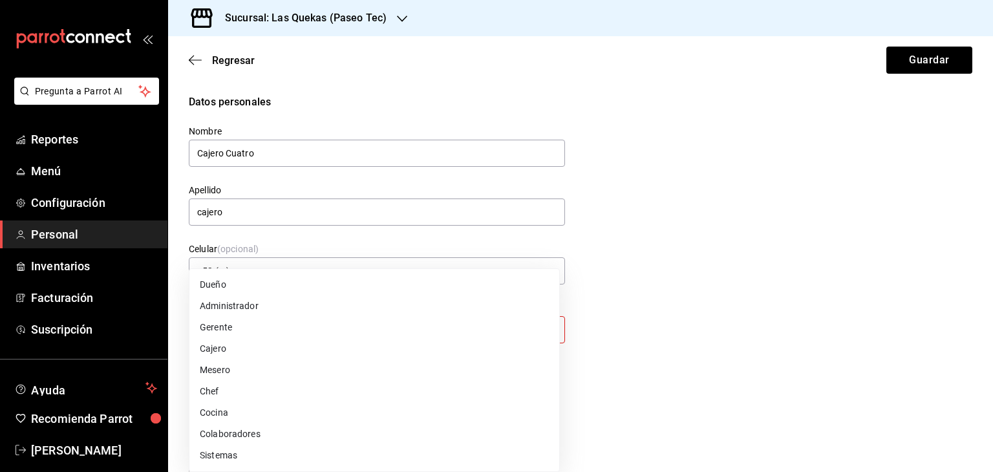
click at [217, 351] on li "Cajero" at bounding box center [374, 348] width 370 height 21
type input "CASHIER"
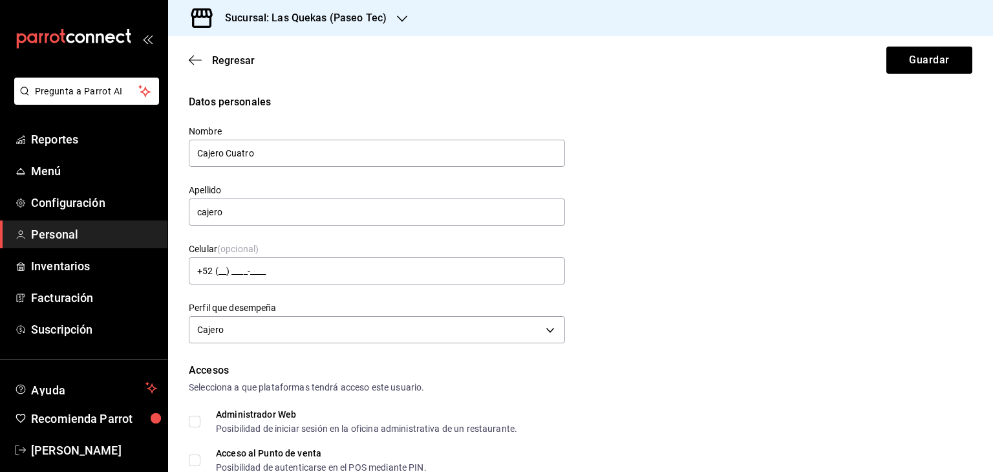
click at [792, 325] on div "Datos personales Nombre Cajero Cuatro Apellido cajero Celular (opcional) +52 (_…" at bounding box center [581, 220] width 784 height 253
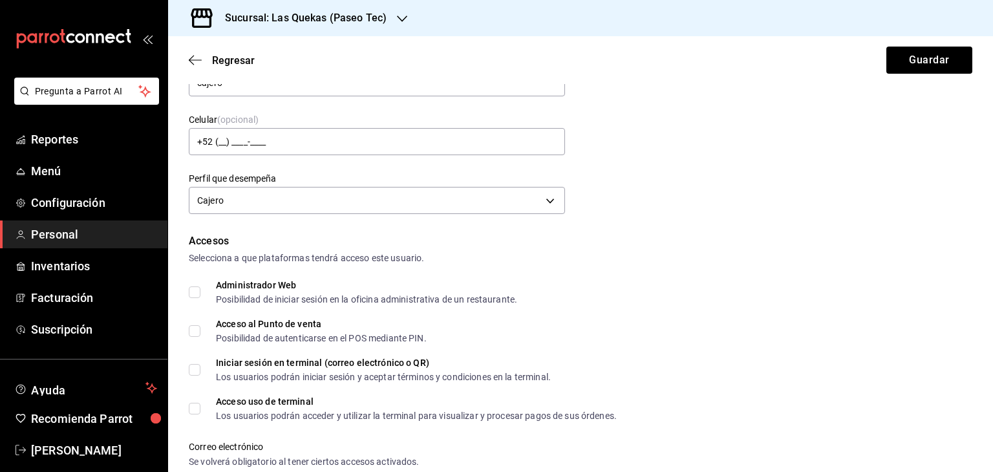
click at [198, 288] on input "Administrador Web Posibilidad de iniciar sesión en la oficina administrativa de…" at bounding box center [195, 292] width 12 height 12
checkbox input "true"
click at [197, 334] on input "Acceso al Punto de venta Posibilidad de autenticarse en el POS mediante PIN." at bounding box center [195, 331] width 12 height 12
checkbox input "true"
click at [197, 371] on input "Iniciar sesión en terminal (correo electrónico o QR) Los usuarios podrán inicia…" at bounding box center [195, 370] width 12 height 12
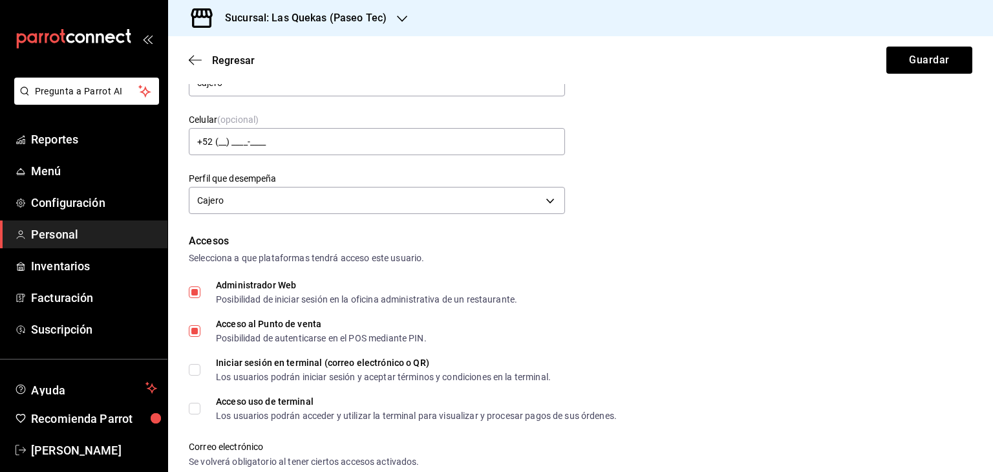
checkbox input "true"
click at [193, 407] on input "Acceso uso de terminal Los usuarios podrán acceder y utilizar la terminal para …" at bounding box center [195, 409] width 12 height 12
checkbox input "true"
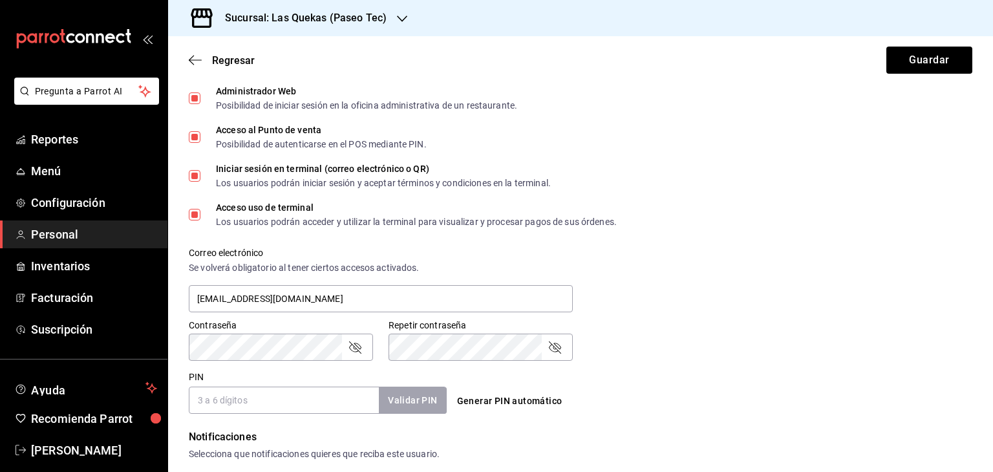
scroll to position [388, 0]
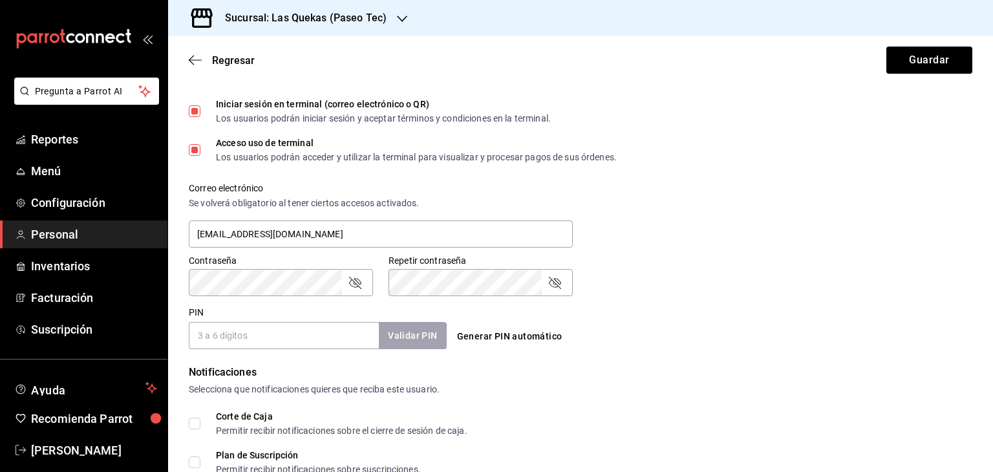
click at [652, 277] on div "Contraseña Contraseña Repetir contraseña Repetir contraseña" at bounding box center [572, 267] width 799 height 57
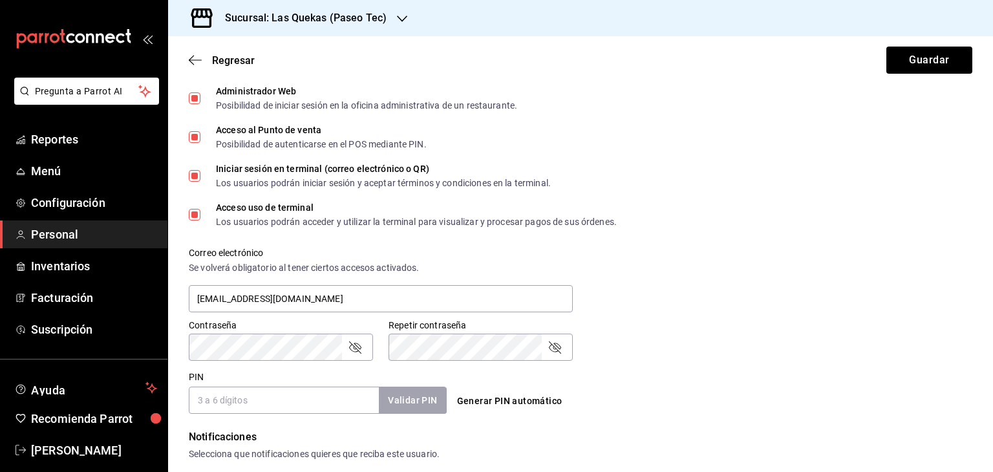
scroll to position [453, 0]
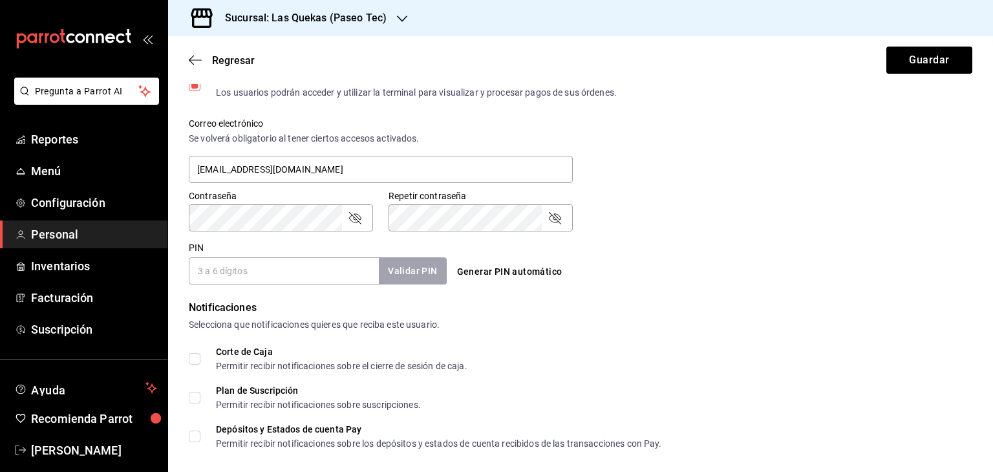
click at [259, 272] on input "PIN" at bounding box center [284, 270] width 190 height 27
type input "54321"
click at [411, 274] on button "Validar PIN" at bounding box center [412, 271] width 69 height 28
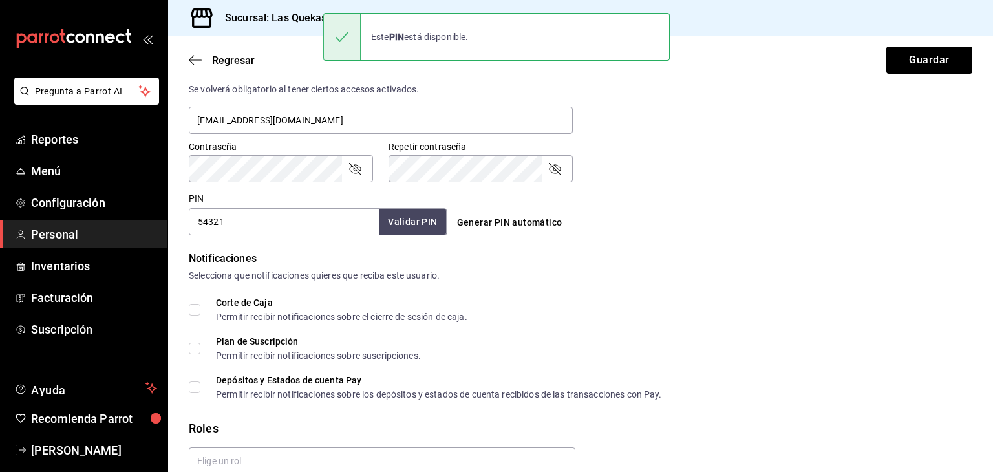
scroll to position [561, 0]
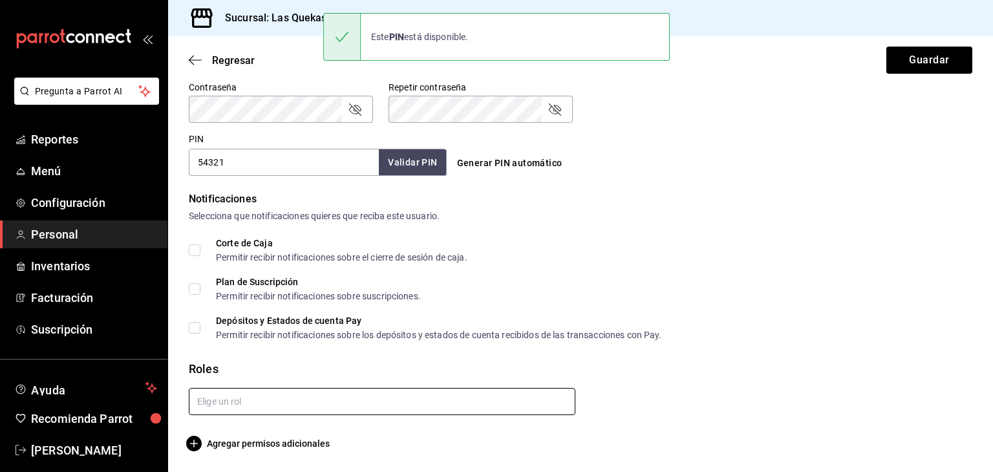
click at [313, 402] on input "text" at bounding box center [382, 401] width 387 height 27
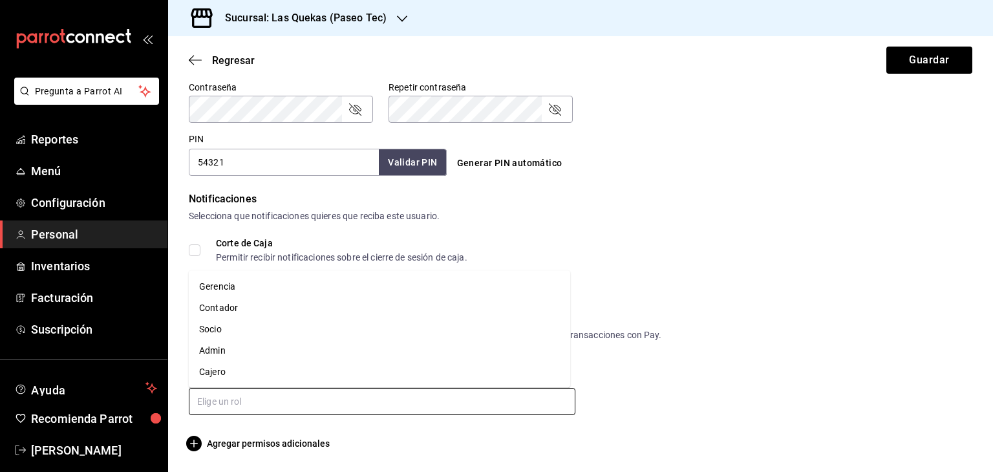
click at [222, 374] on li "Cajero" at bounding box center [380, 372] width 382 height 21
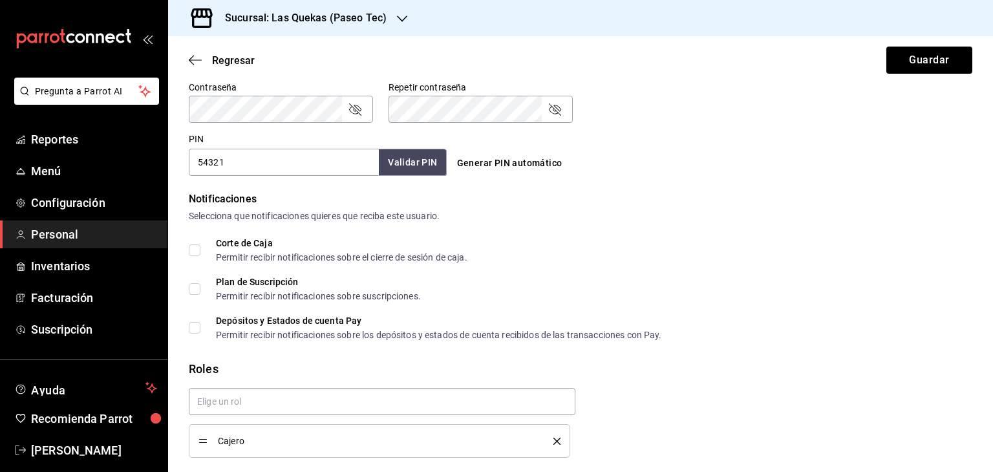
click at [717, 321] on div "Depósitos y Estados de cuenta Pay Permitir recibir notificaciones sobre los dep…" at bounding box center [581, 327] width 784 height 23
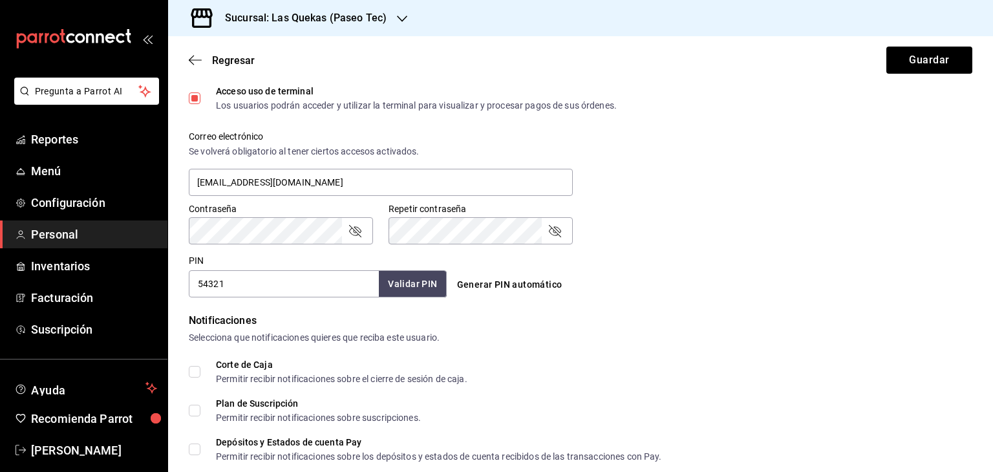
scroll to position [410, 0]
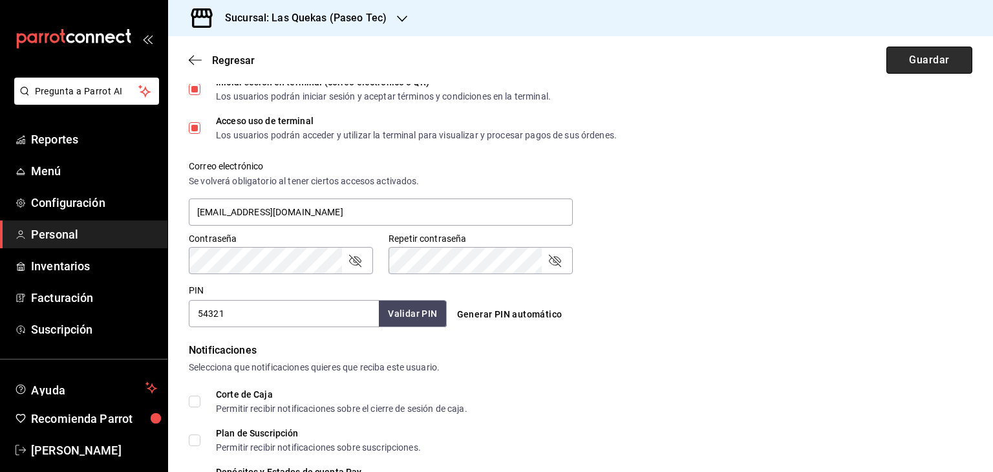
click at [901, 57] on button "Guardar" at bounding box center [930, 60] width 86 height 27
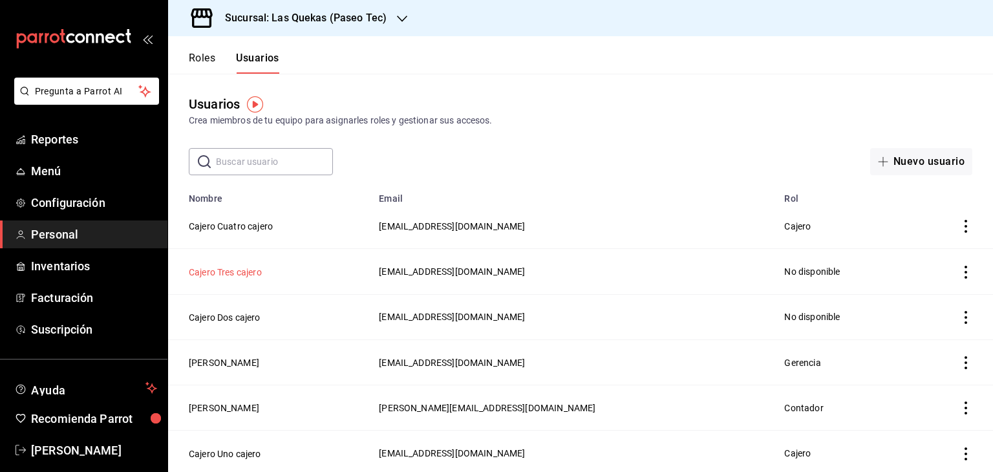
click at [217, 274] on button "Cajero Tres cajero" at bounding box center [225, 272] width 73 height 13
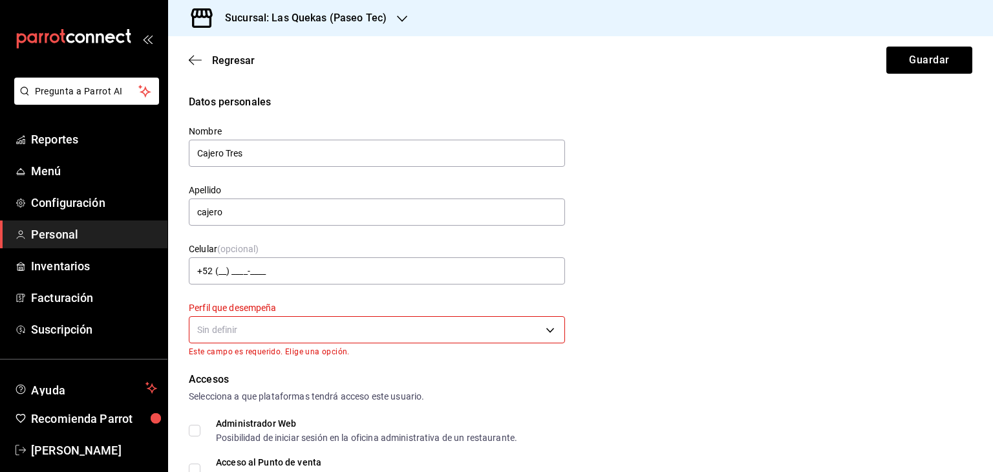
click at [282, 329] on body "Pregunta a Parrot AI Reportes Menú Configuración Personal Inventarios Facturaci…" at bounding box center [496, 236] width 993 height 472
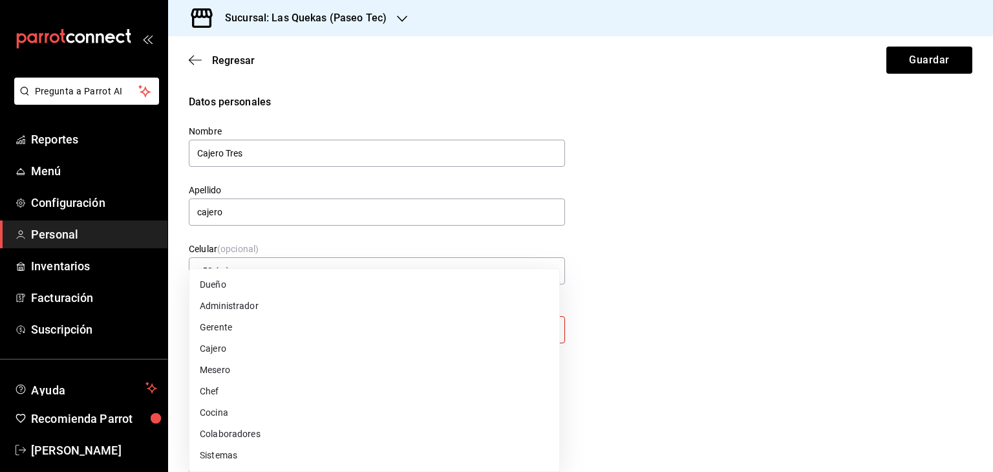
click at [229, 350] on li "Cajero" at bounding box center [374, 348] width 370 height 21
type input "CASHIER"
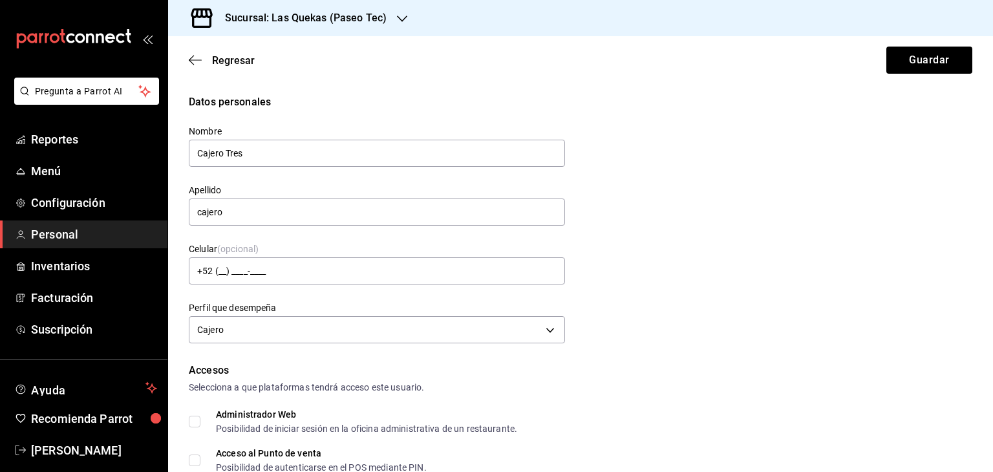
click at [740, 296] on div "Datos personales Nombre Cajero Tres Apellido cajero Celular (opcional) +52 (__)…" at bounding box center [581, 220] width 784 height 253
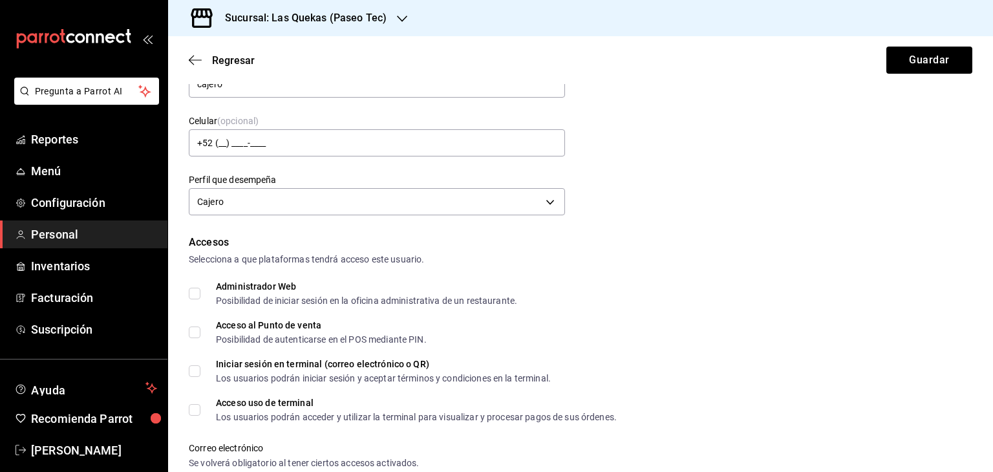
scroll to position [129, 0]
click at [195, 293] on input "Administrador Web Posibilidad de iniciar sesión en la oficina administrativa de…" at bounding box center [195, 292] width 12 height 12
checkbox input "true"
click at [195, 333] on input "Acceso al Punto de venta Posibilidad de autenticarse en el POS mediante PIN." at bounding box center [195, 331] width 12 height 12
checkbox input "true"
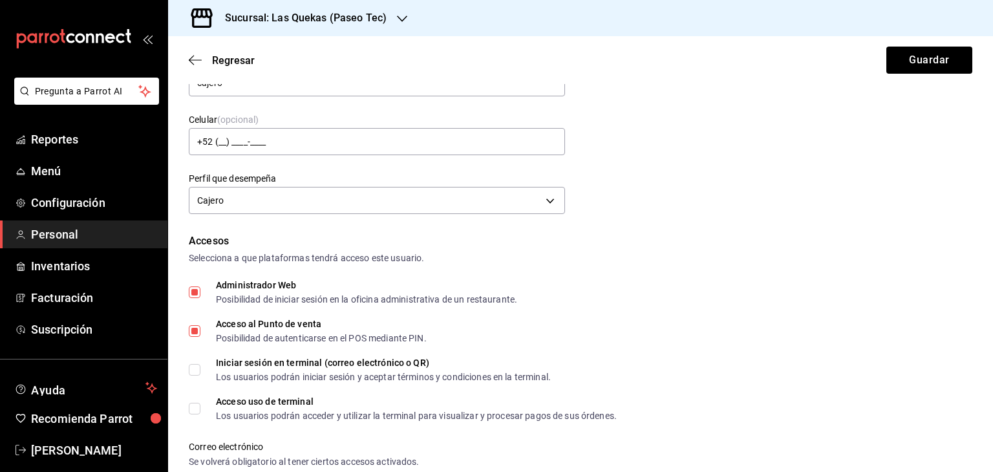
click at [197, 373] on input "Iniciar sesión en terminal (correo electrónico o QR) Los usuarios podrán inicia…" at bounding box center [195, 370] width 12 height 12
checkbox input "true"
click at [195, 406] on input "Acceso uso de terminal Los usuarios podrán acceder y utilizar la terminal para …" at bounding box center [195, 409] width 12 height 12
checkbox input "true"
click at [726, 338] on div "Acceso al Punto de venta Posibilidad de autenticarse en el POS mediante PIN." at bounding box center [581, 330] width 784 height 23
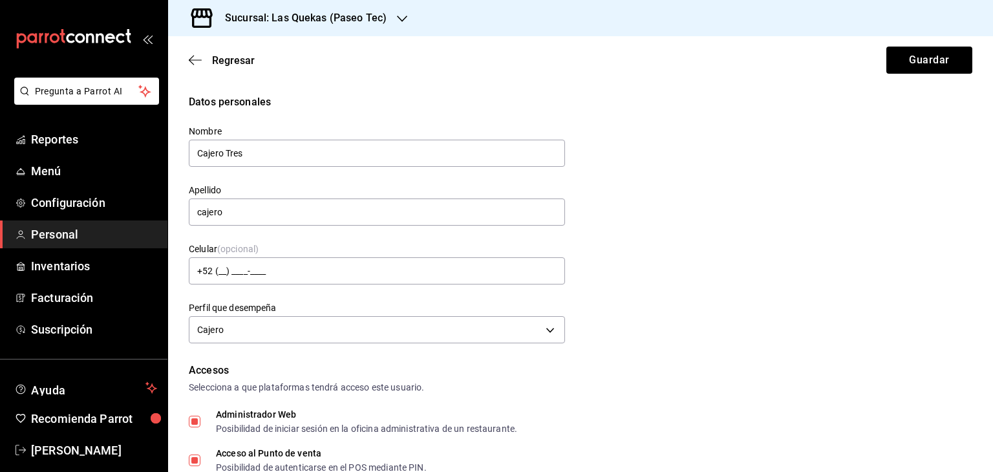
scroll to position [259, 0]
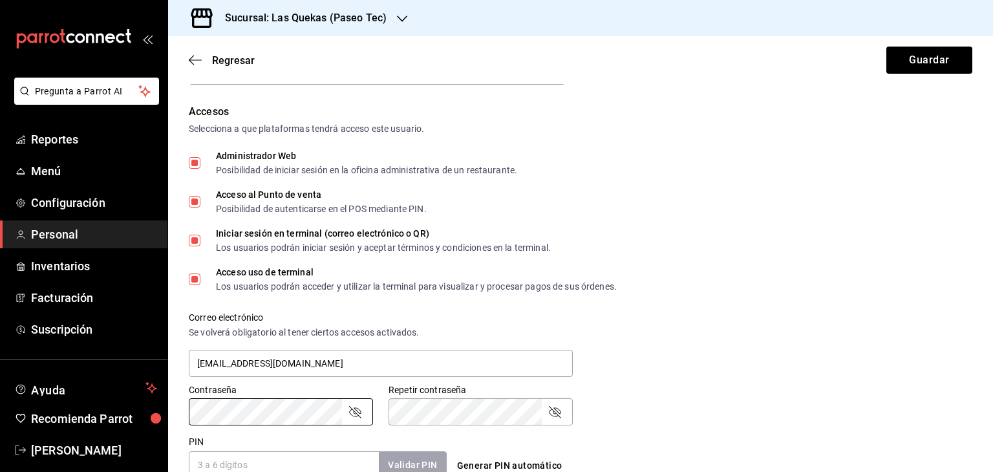
click at [184, 418] on div "Contraseña Contraseña" at bounding box center [273, 397] width 200 height 57
click at [273, 458] on input "PIN" at bounding box center [284, 464] width 190 height 27
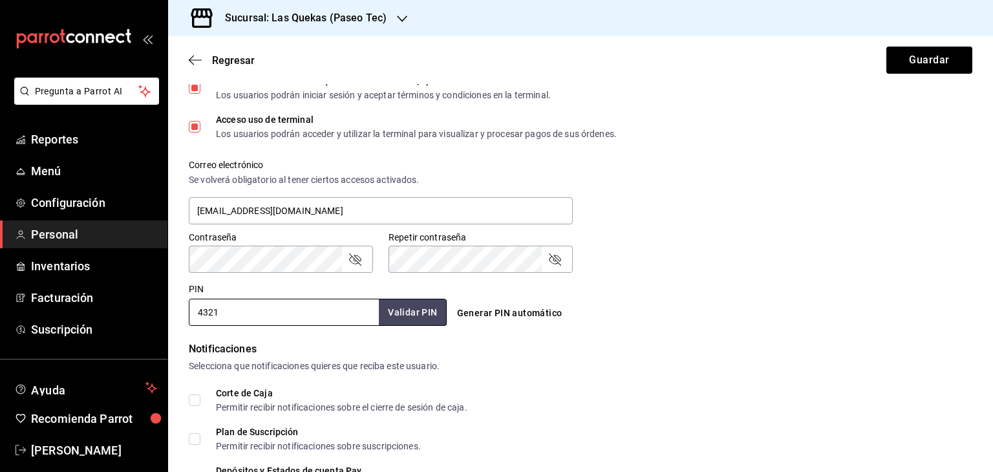
scroll to position [453, 0]
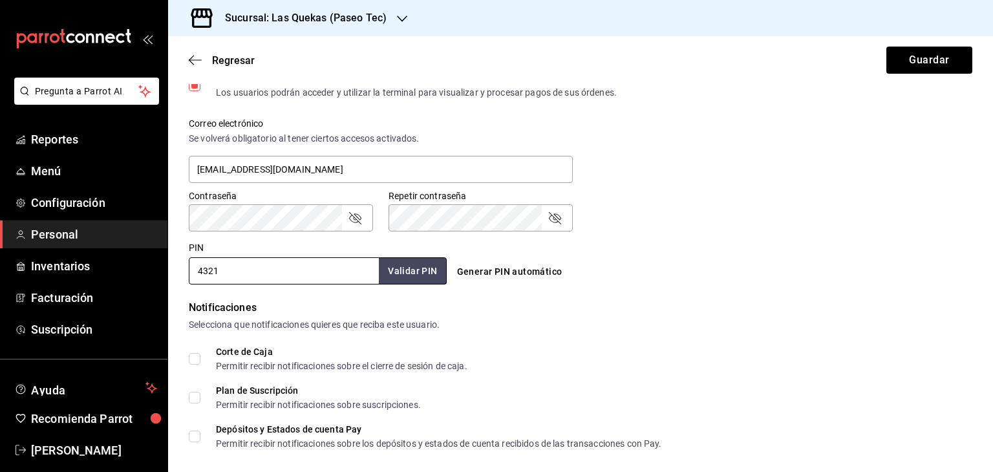
type input "4321"
click at [411, 275] on button "Validar PIN" at bounding box center [412, 271] width 69 height 28
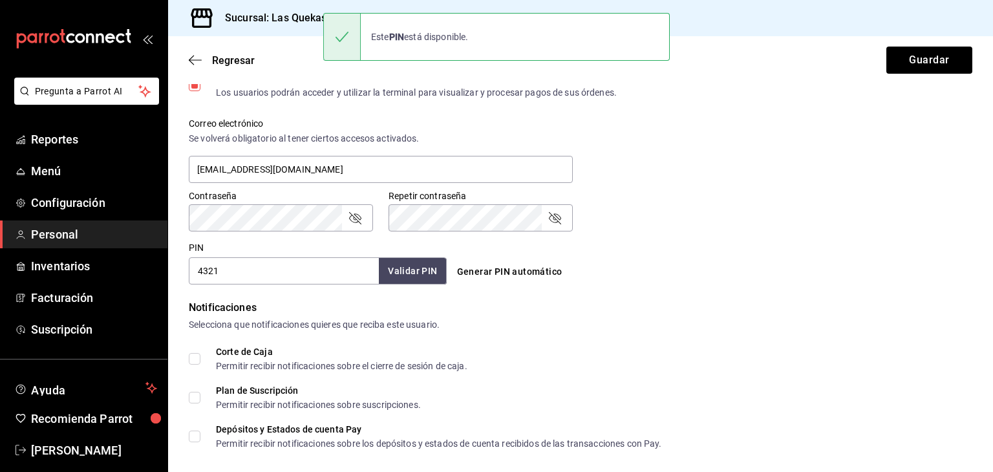
scroll to position [561, 0]
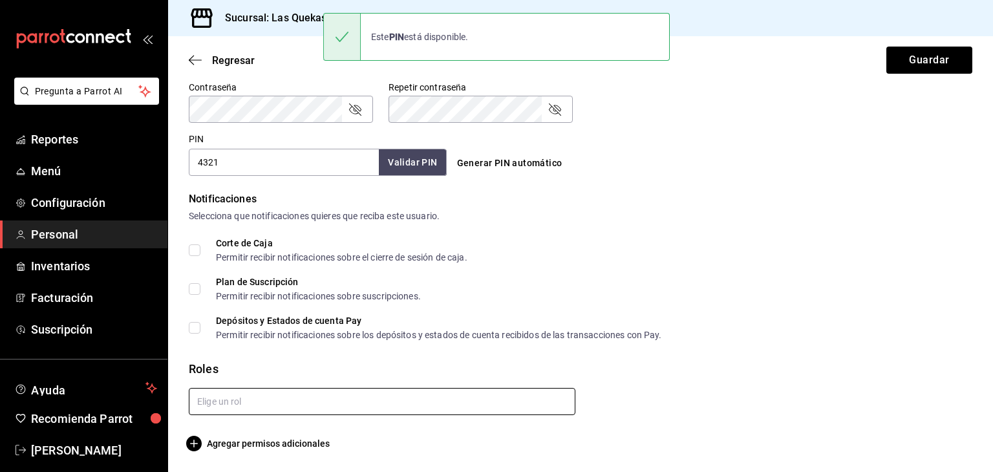
click at [341, 398] on input "text" at bounding box center [382, 401] width 387 height 27
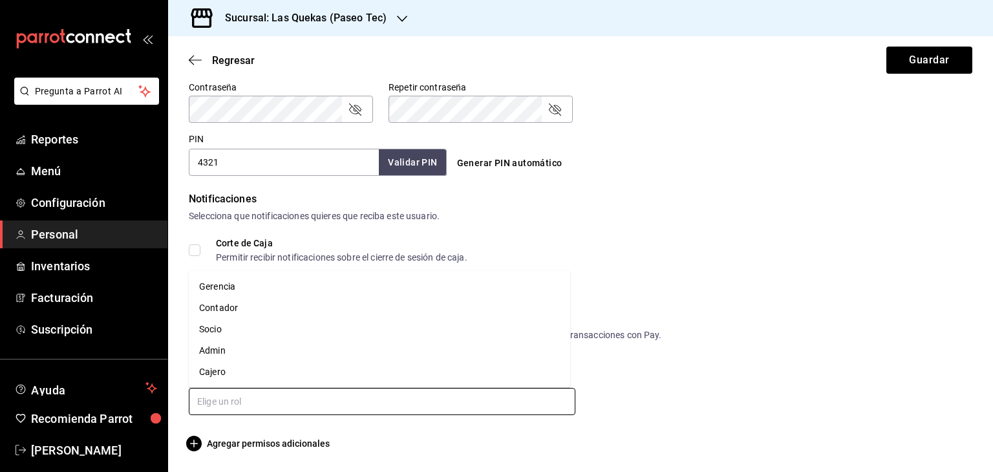
click at [221, 372] on li "Cajero" at bounding box center [380, 372] width 382 height 21
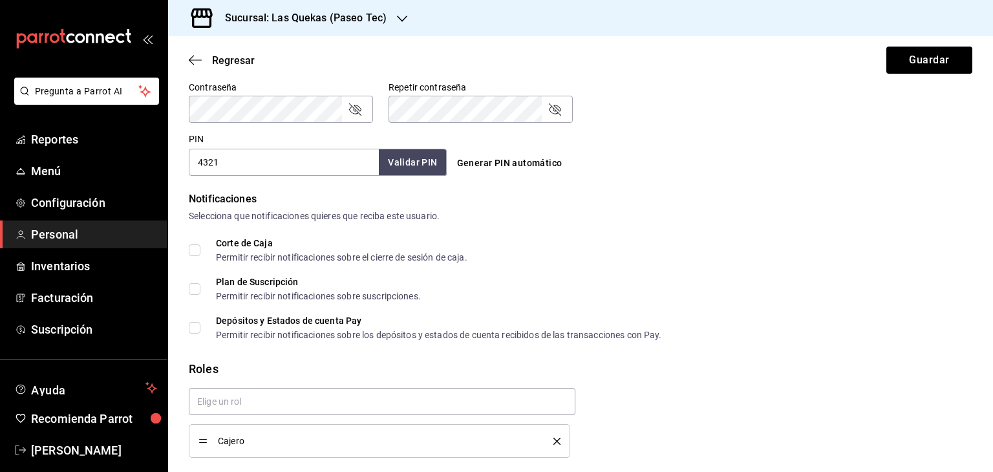
click at [674, 327] on div "Depósitos y Estados de cuenta Pay Permitir recibir notificaciones sobre los dep…" at bounding box center [581, 327] width 784 height 23
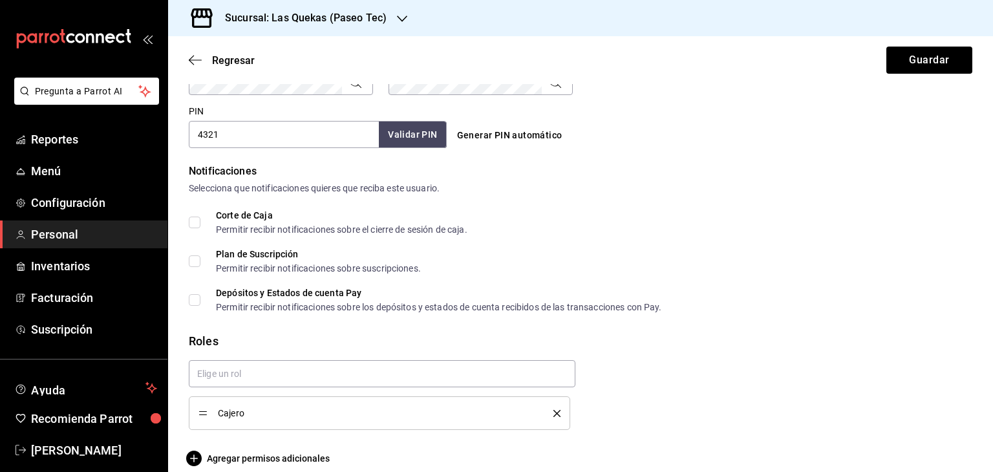
scroll to position [604, 0]
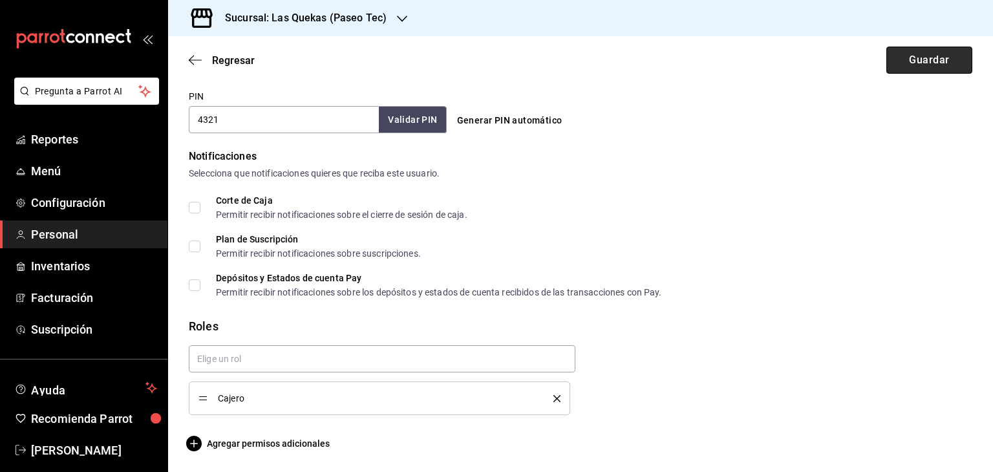
click at [905, 65] on button "Guardar" at bounding box center [930, 60] width 86 height 27
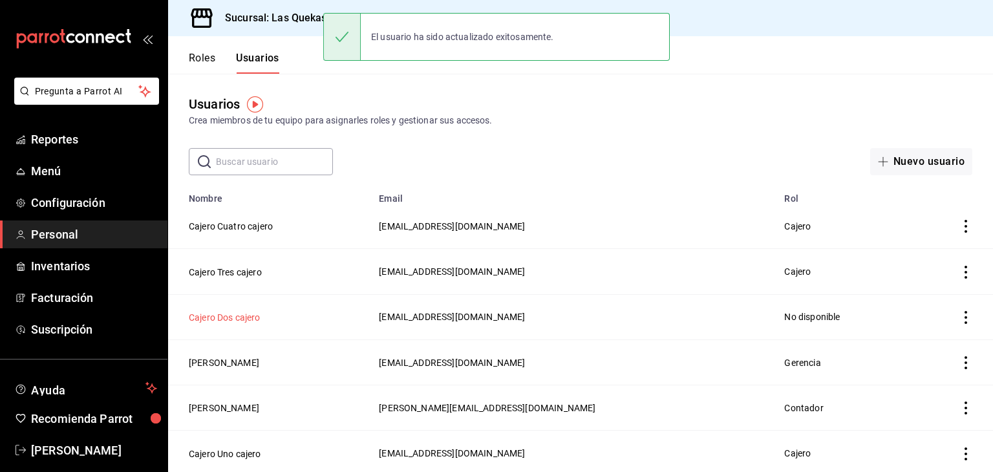
click at [243, 319] on button "Cajero Dos cajero" at bounding box center [225, 317] width 72 height 13
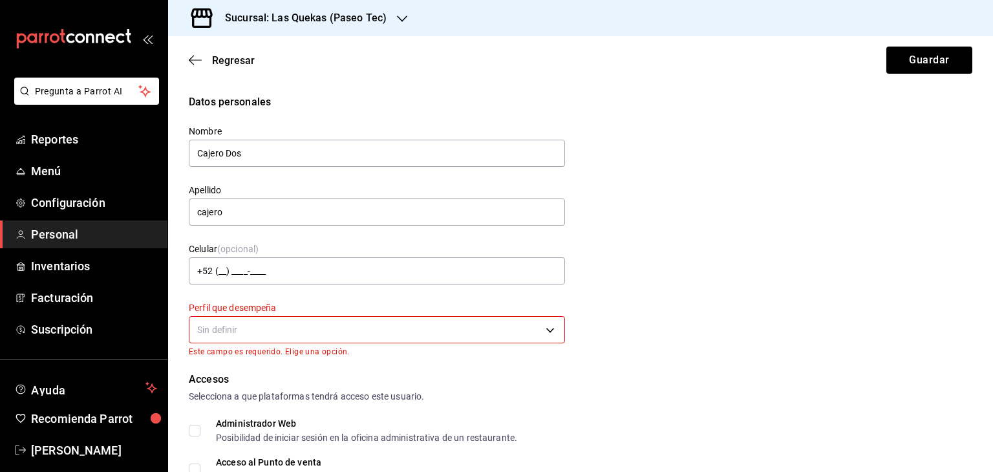
click at [284, 333] on body "Pregunta a Parrot AI Reportes Menú Configuración Personal Inventarios Facturaci…" at bounding box center [496, 236] width 993 height 472
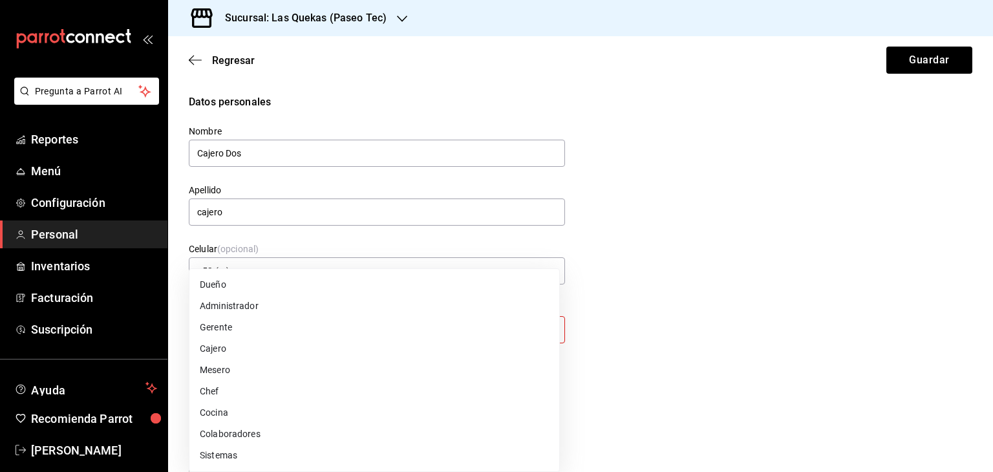
click at [226, 348] on li "Cajero" at bounding box center [374, 348] width 370 height 21
type input "CASHIER"
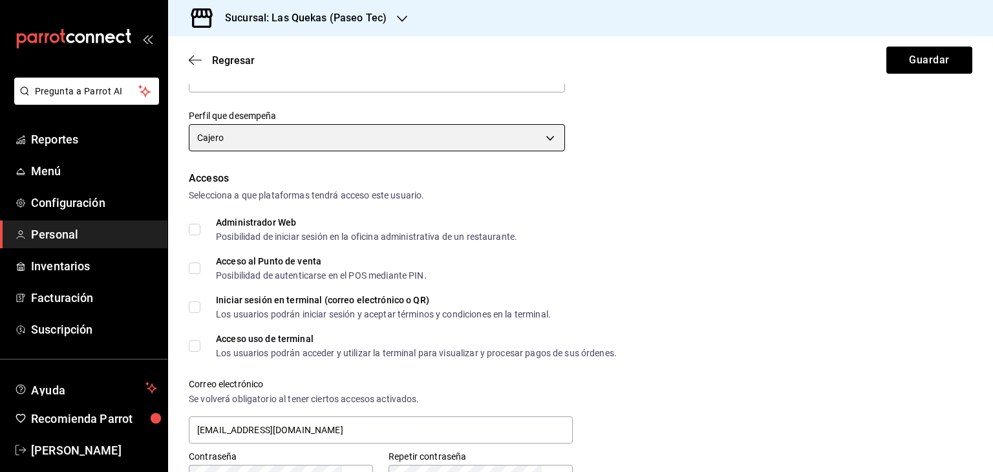
scroll to position [194, 0]
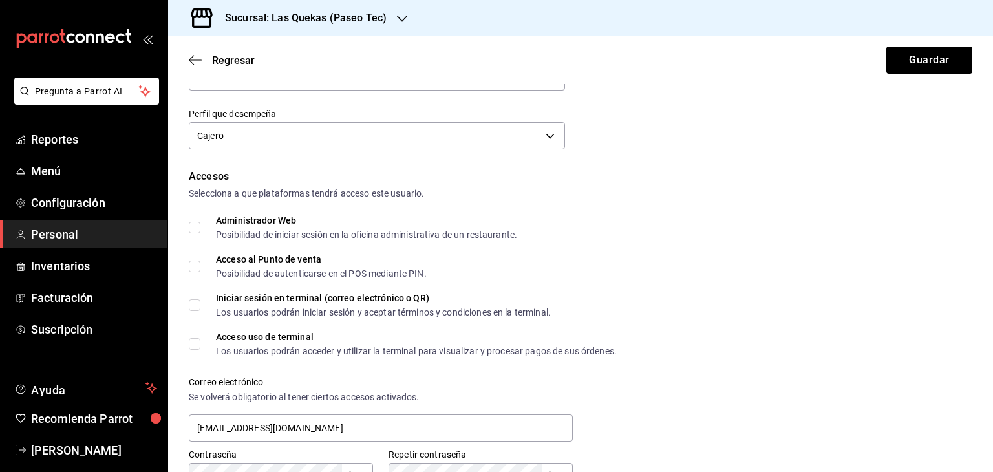
click at [194, 229] on input "Administrador Web Posibilidad de iniciar sesión en la oficina administrativa de…" at bounding box center [195, 228] width 12 height 12
checkbox input "true"
click at [192, 266] on input "Acceso al Punto de venta Posibilidad de autenticarse en el POS mediante PIN." at bounding box center [195, 267] width 12 height 12
checkbox input "true"
click at [197, 303] on input "Iniciar sesión en terminal (correo electrónico o QR) Los usuarios podrán inicia…" at bounding box center [195, 305] width 12 height 12
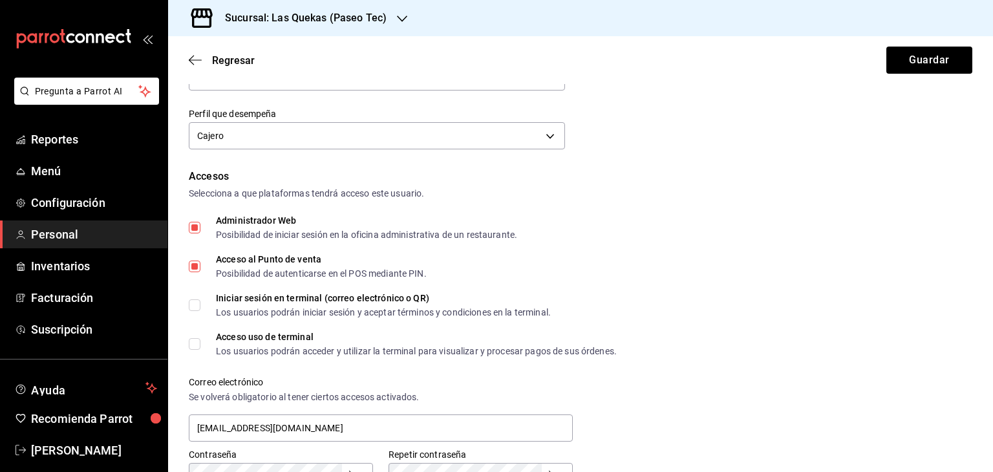
checkbox input "true"
click at [194, 340] on input "Acceso uso de terminal Los usuarios podrán acceder y utilizar la terminal para …" at bounding box center [195, 344] width 12 height 12
checkbox input "true"
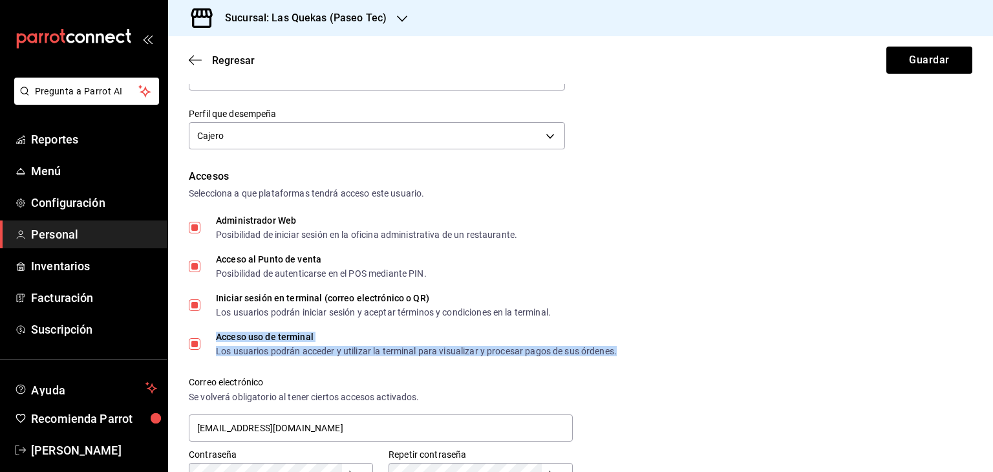
click at [602, 336] on div "Acceso uso de terminal" at bounding box center [416, 336] width 401 height 9
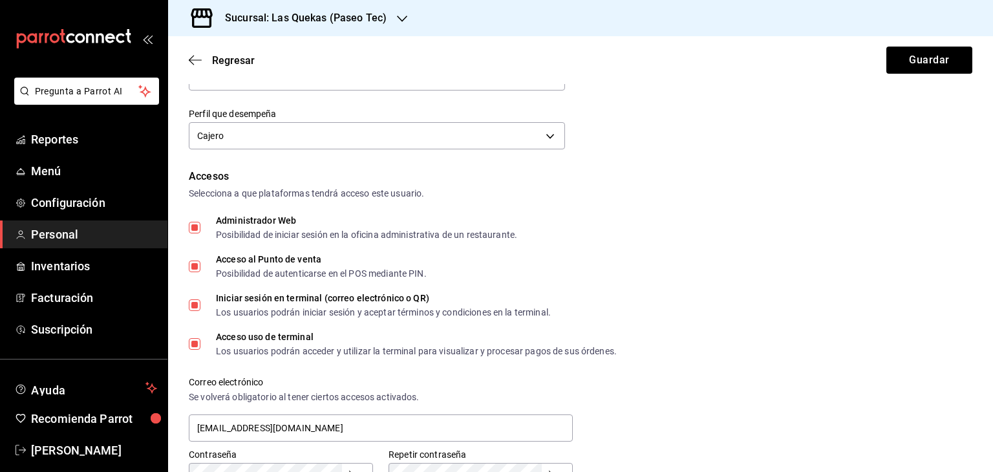
click at [706, 367] on div "Correo electrónico Se volverá obligatorio al tener ciertos accesos activados. […" at bounding box center [572, 402] width 799 height 83
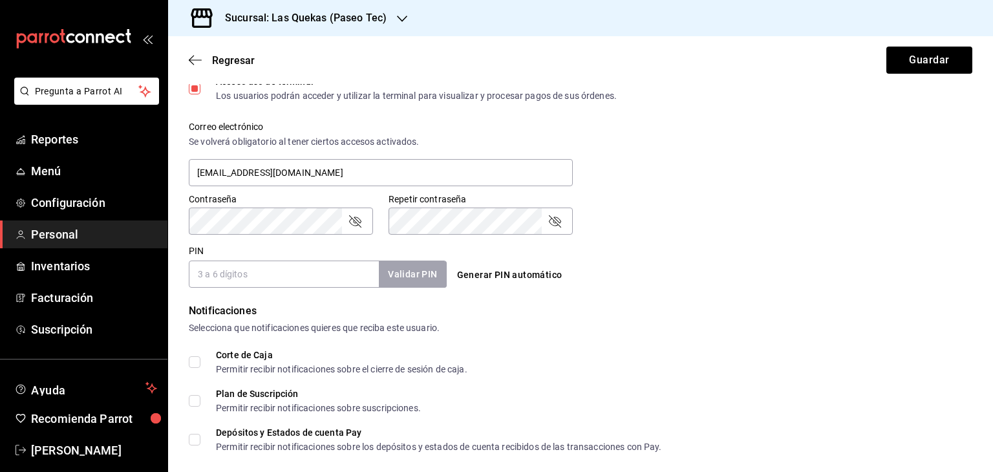
scroll to position [453, 0]
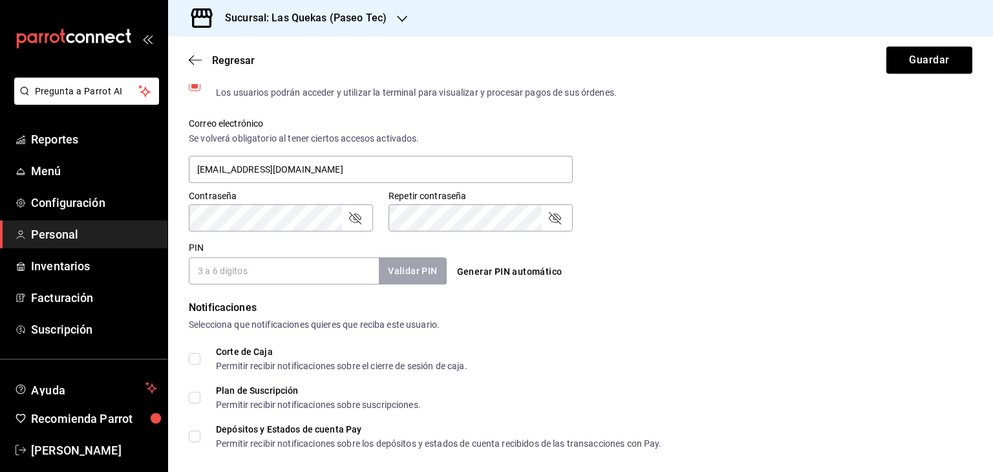
click at [281, 274] on input "PIN" at bounding box center [284, 270] width 190 height 27
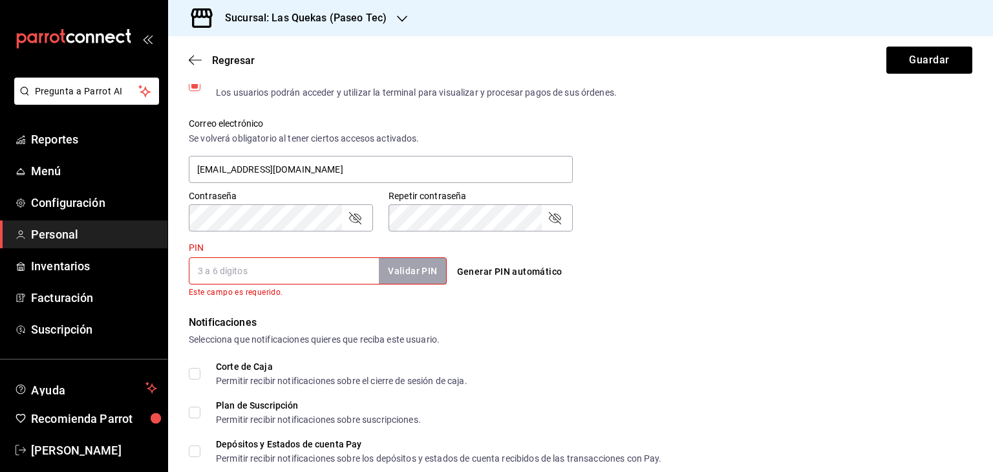
click at [265, 272] on input "PIN" at bounding box center [284, 270] width 190 height 27
type input "12345"
click at [415, 272] on button "Validar PIN" at bounding box center [412, 271] width 69 height 28
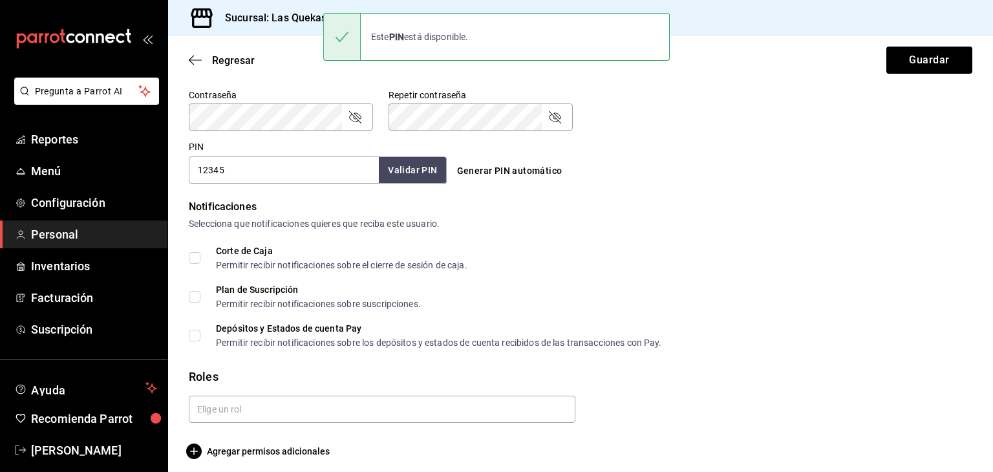
scroll to position [561, 0]
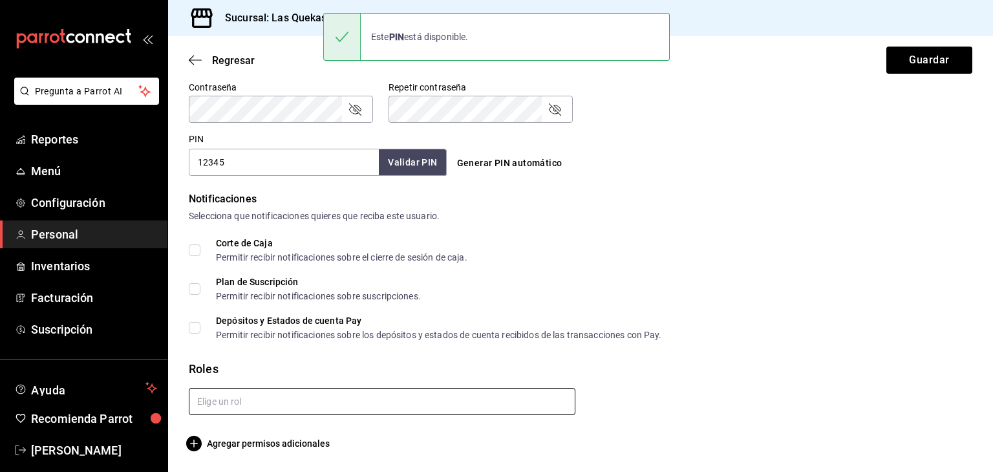
click at [331, 400] on input "text" at bounding box center [382, 401] width 387 height 27
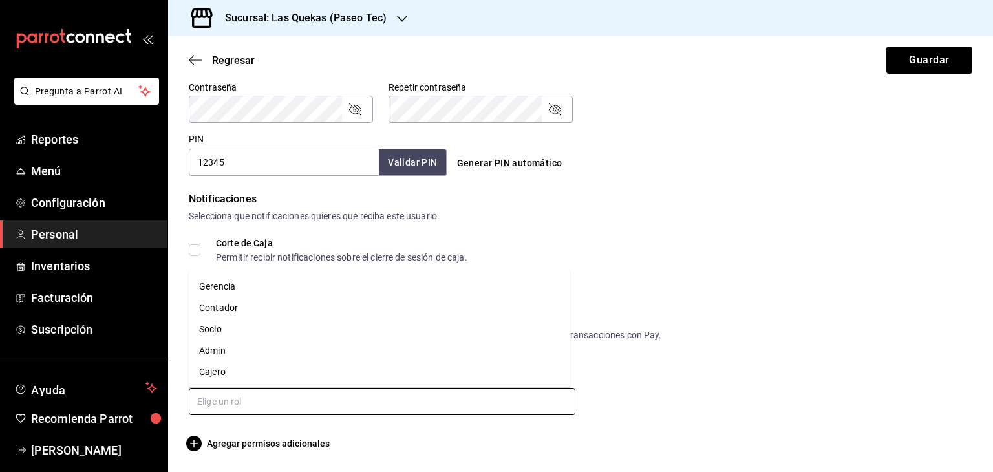
click at [222, 373] on li "Cajero" at bounding box center [380, 372] width 382 height 21
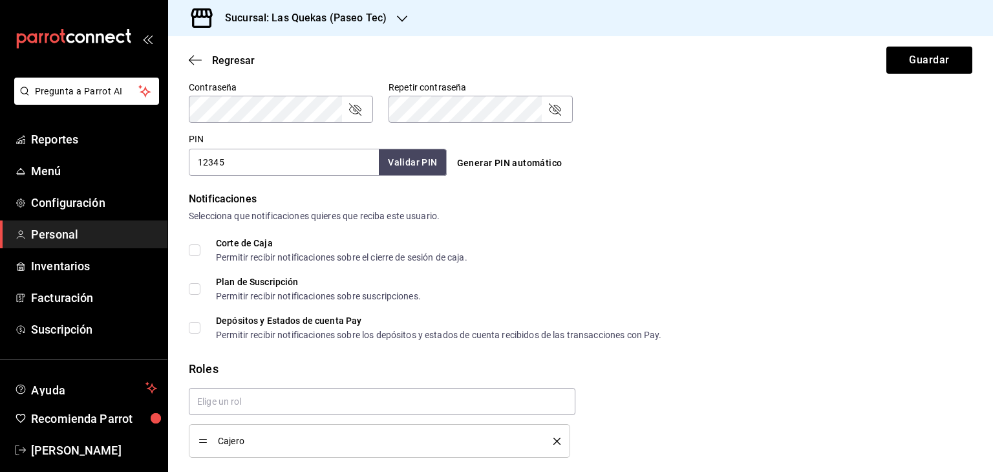
click at [712, 332] on div "Depósitos y Estados de cuenta Pay Permitir recibir notificaciones sobre los dep…" at bounding box center [581, 327] width 784 height 23
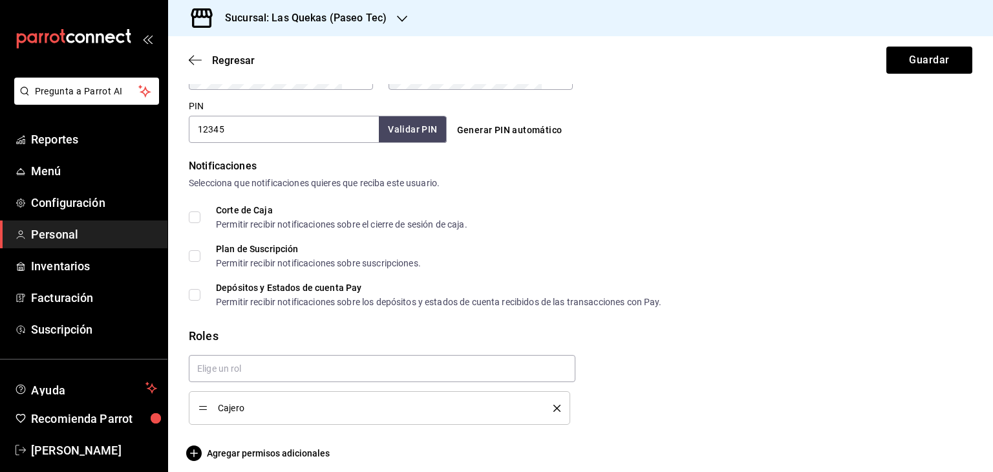
scroll to position [604, 0]
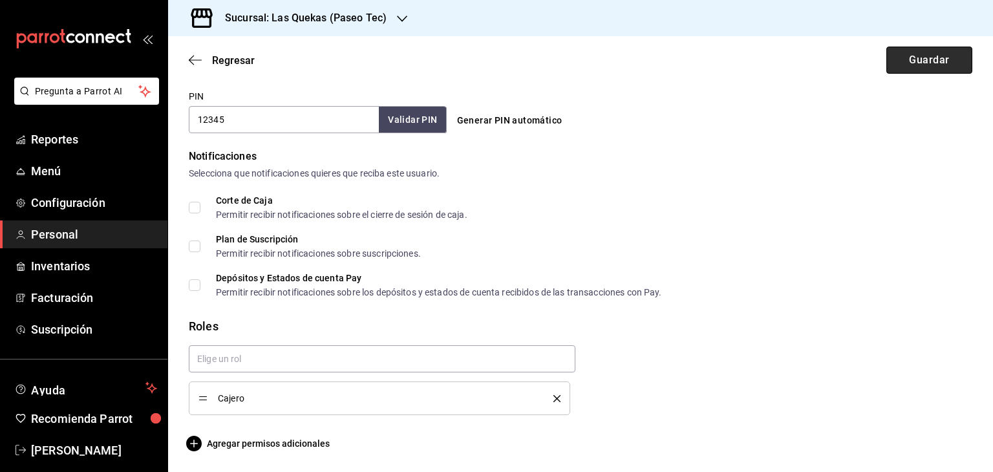
click at [922, 58] on button "Guardar" at bounding box center [930, 60] width 86 height 27
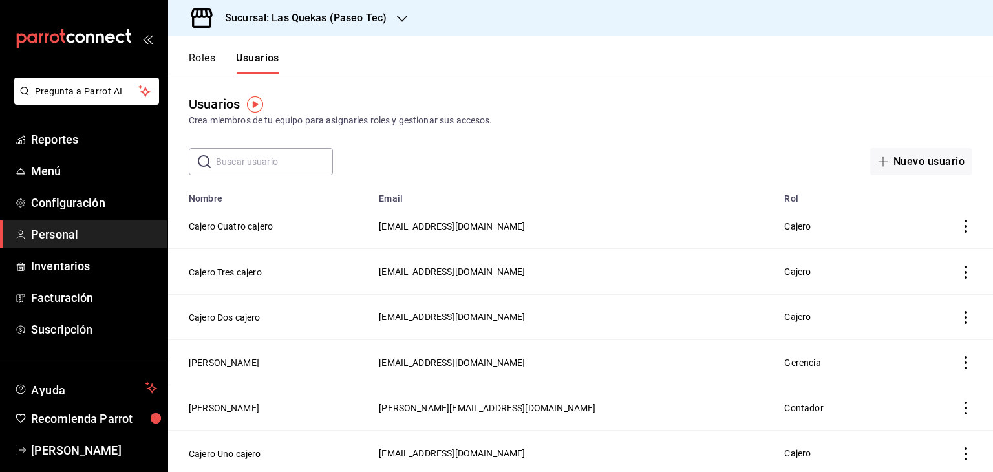
click at [398, 23] on icon "button" at bounding box center [402, 19] width 10 height 10
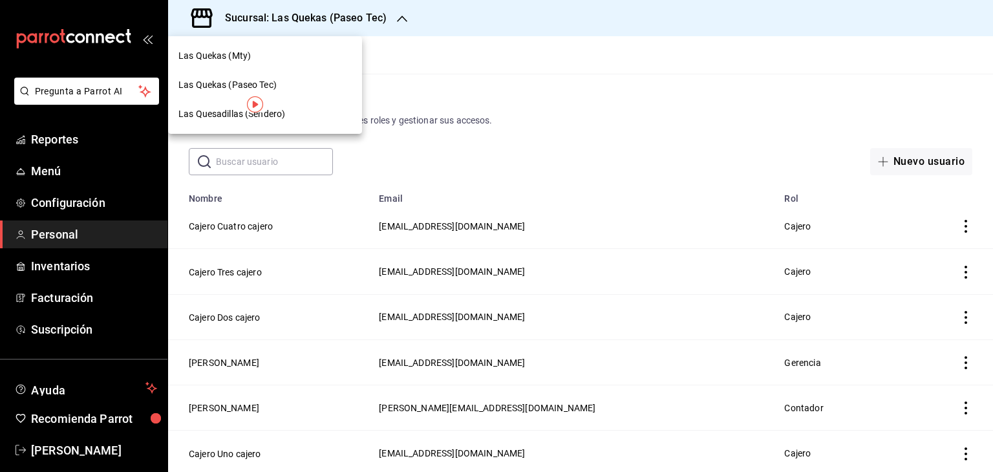
click at [506, 27] on div at bounding box center [496, 236] width 993 height 472
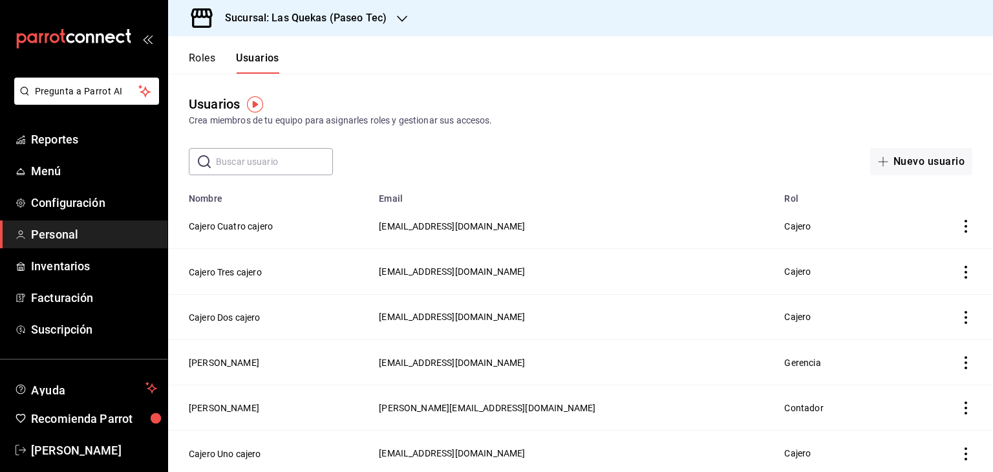
click at [199, 61] on button "Roles" at bounding box center [202, 63] width 27 height 22
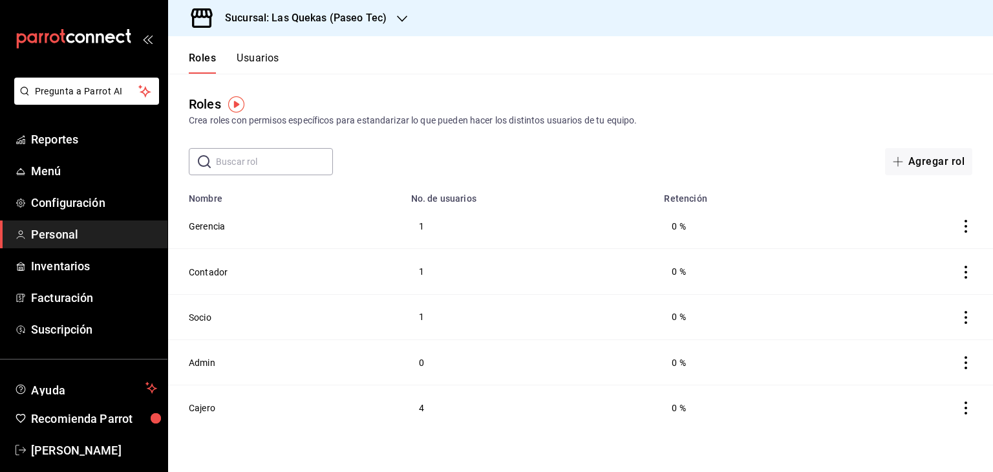
click at [385, 21] on div "Sucursal: Las Quekas (Paseo Tec)" at bounding box center [295, 18] width 234 height 36
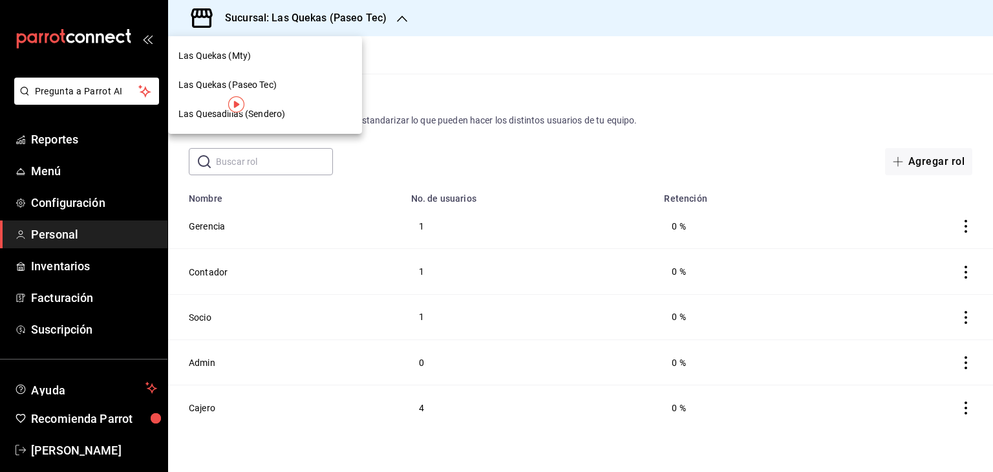
click at [252, 58] on div "Las Quekas (Mty)" at bounding box center [264, 56] width 173 height 14
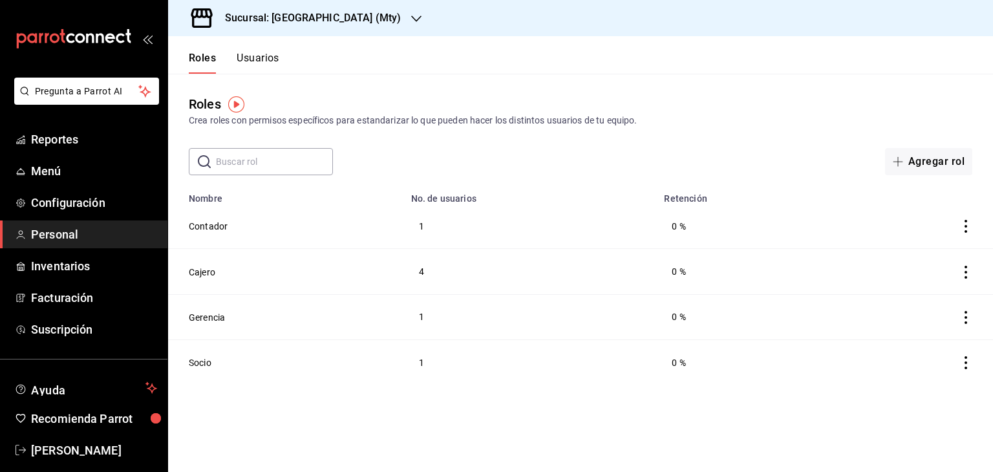
click at [411, 20] on icon "button" at bounding box center [416, 19] width 10 height 6
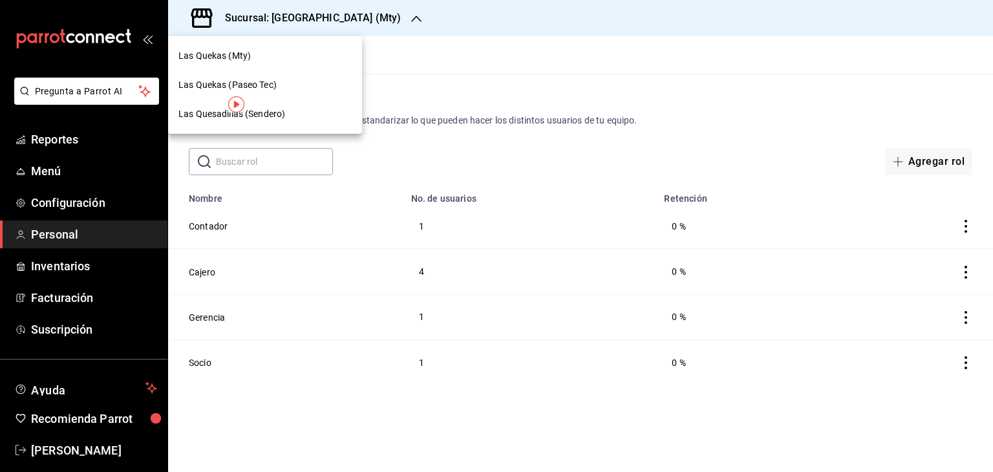
click at [197, 114] on span "Las Quesadillas (Sendero)" at bounding box center [231, 114] width 107 height 14
